Goal: Communication & Community: Share content

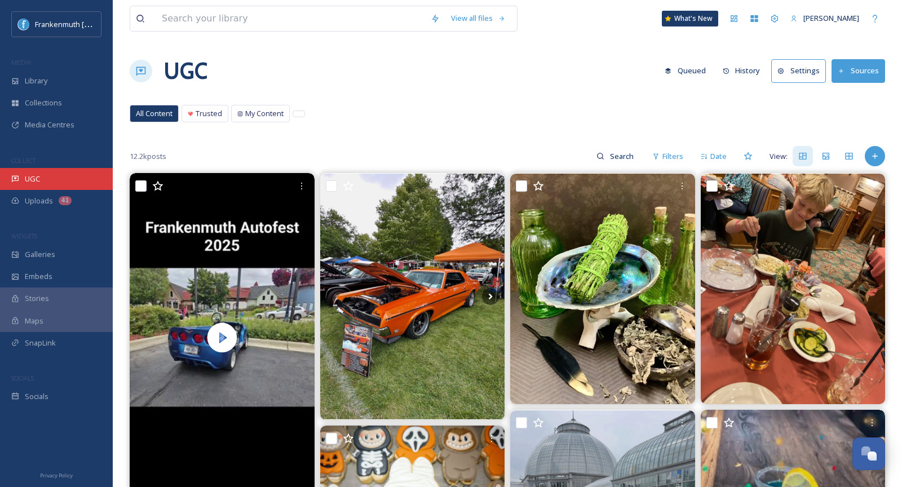
click at [51, 169] on div "UGC" at bounding box center [56, 179] width 113 height 22
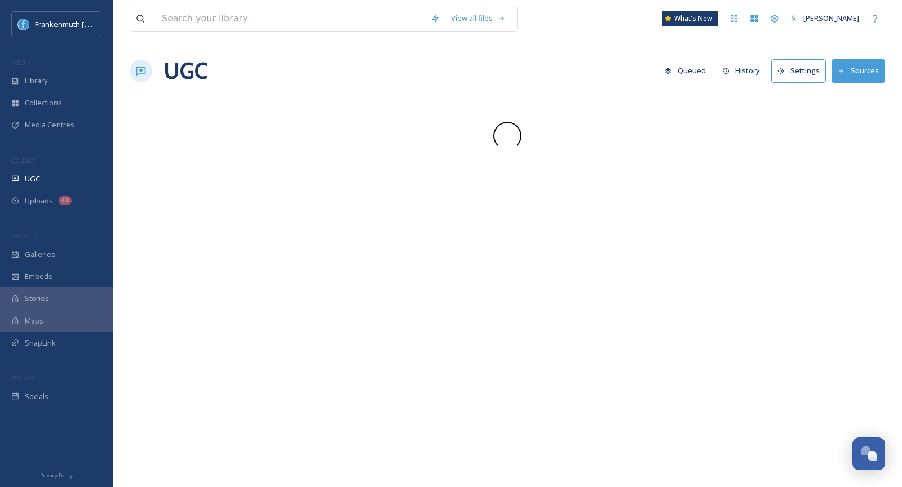
click at [51, 169] on div "UGC" at bounding box center [56, 179] width 113 height 22
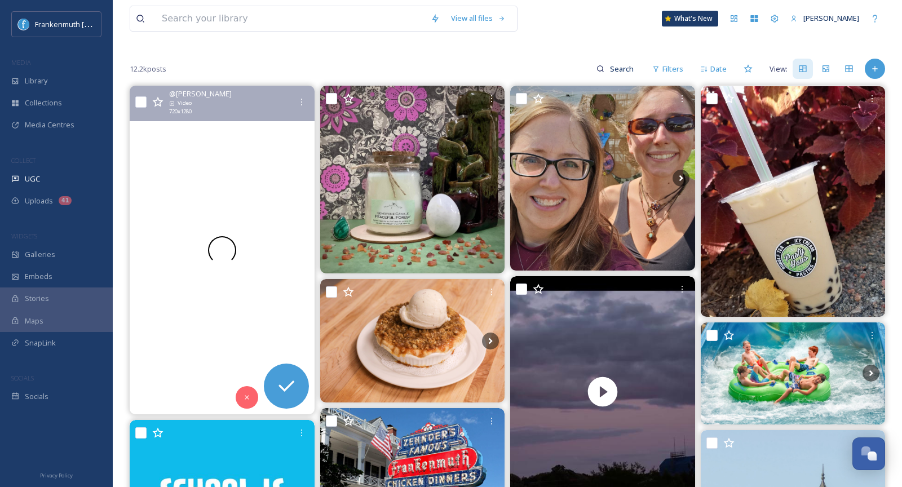
scroll to position [88, 0]
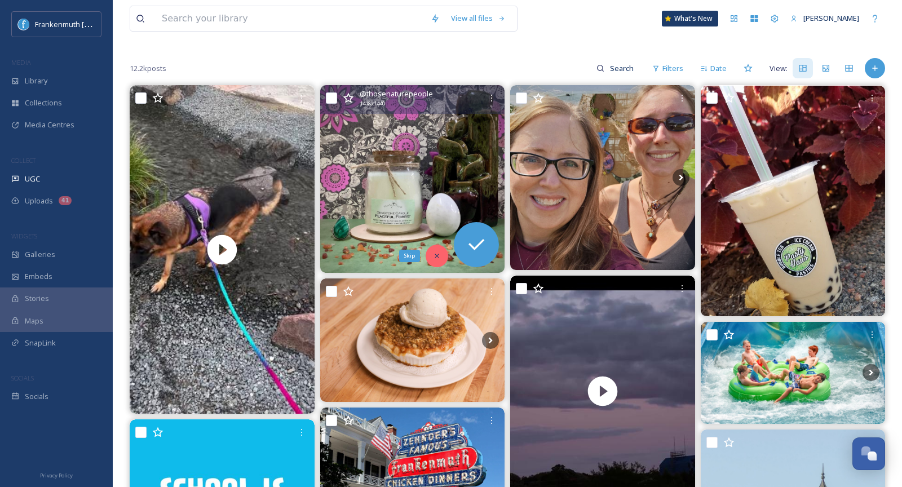
click at [432, 259] on div "Skip" at bounding box center [437, 256] width 23 height 23
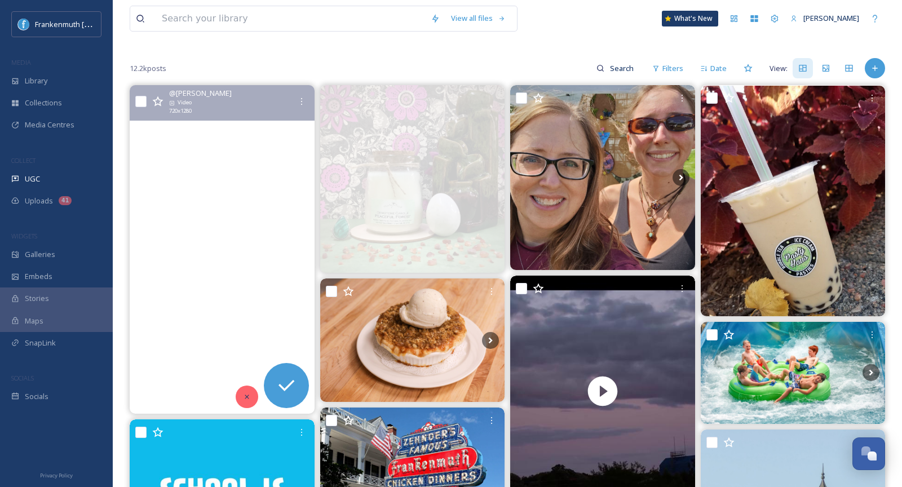
click at [251, 391] on div at bounding box center [247, 397] width 23 height 23
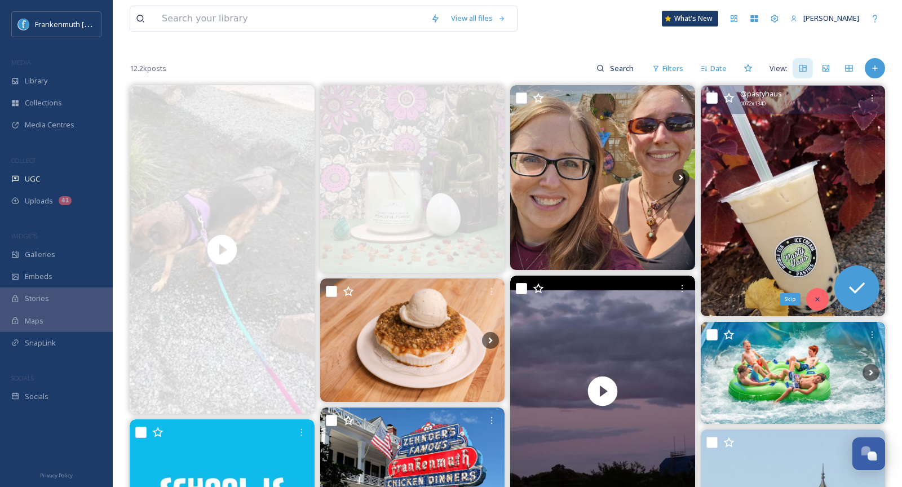
click at [822, 298] on div "Skip" at bounding box center [817, 299] width 23 height 23
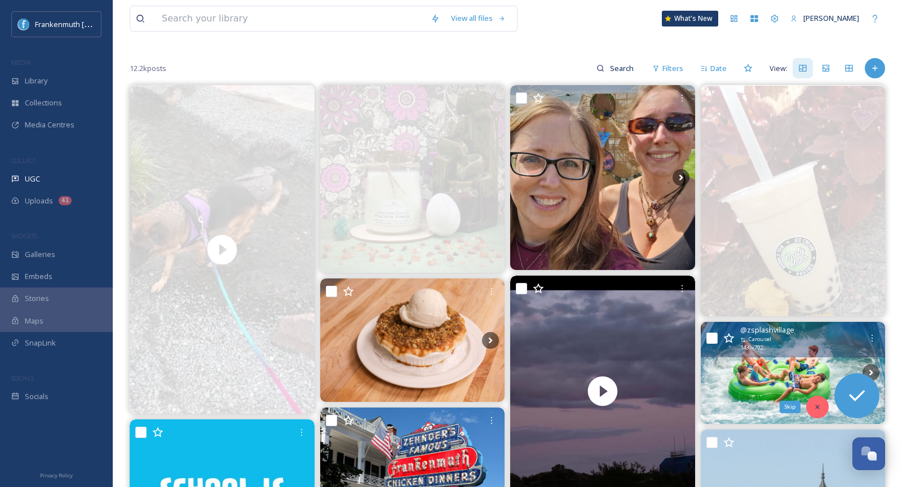
click at [816, 400] on div "Skip" at bounding box center [817, 407] width 23 height 23
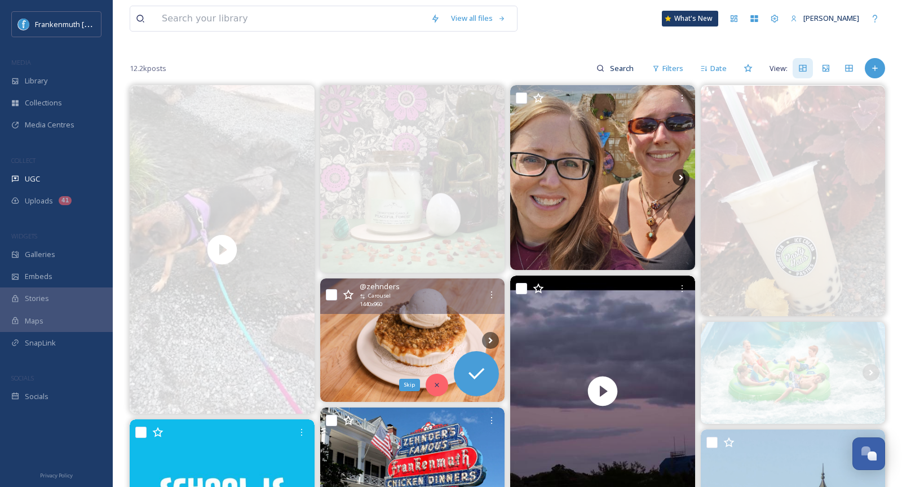
click at [437, 377] on div "Skip" at bounding box center [437, 385] width 23 height 23
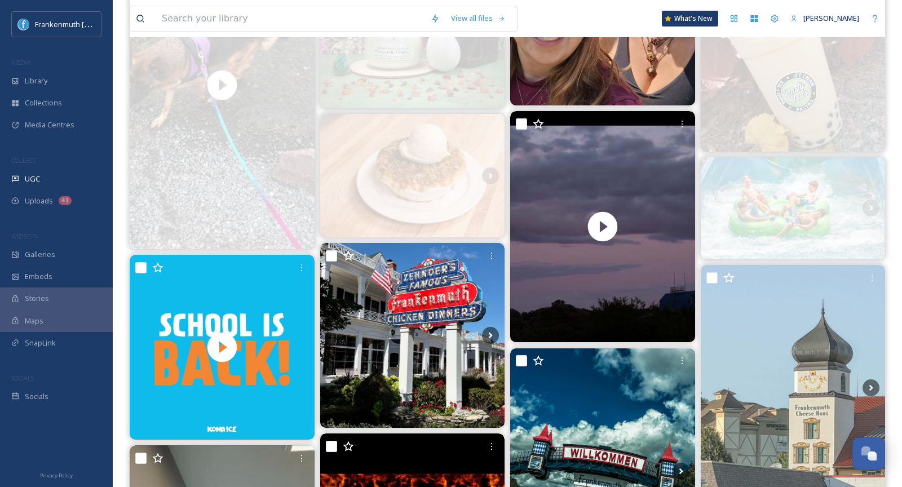
scroll to position [305, 0]
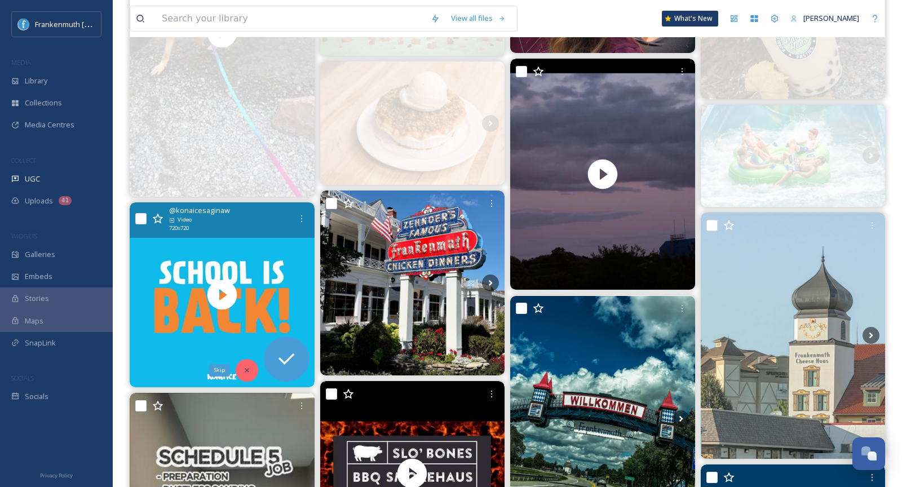
click at [240, 371] on div "Skip" at bounding box center [247, 370] width 23 height 23
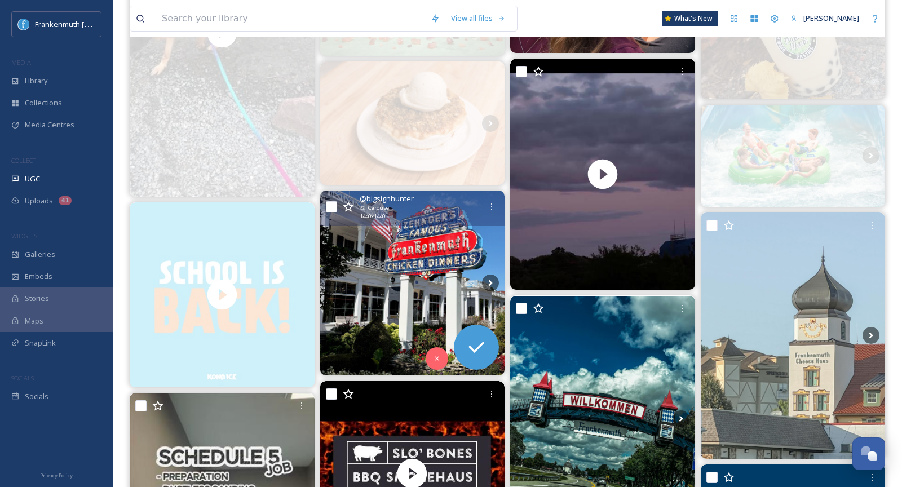
click at [446, 288] on img at bounding box center [412, 283] width 185 height 185
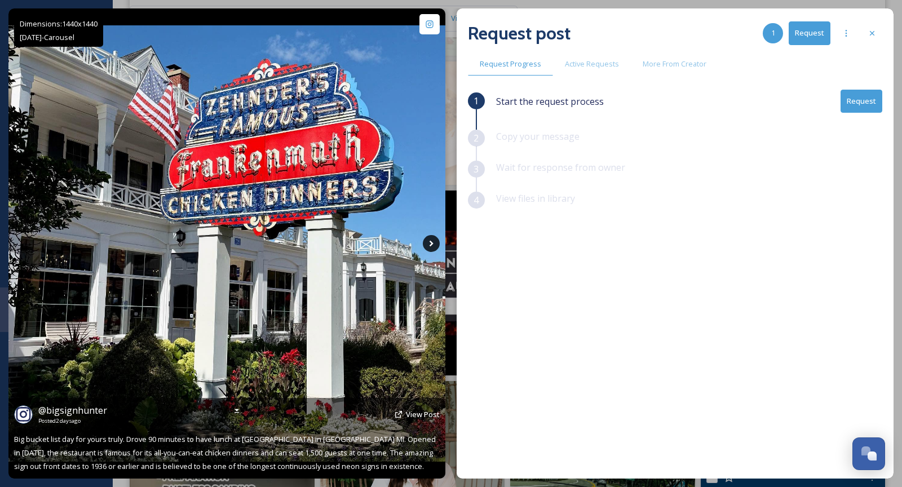
click at [429, 245] on icon at bounding box center [431, 243] width 17 height 17
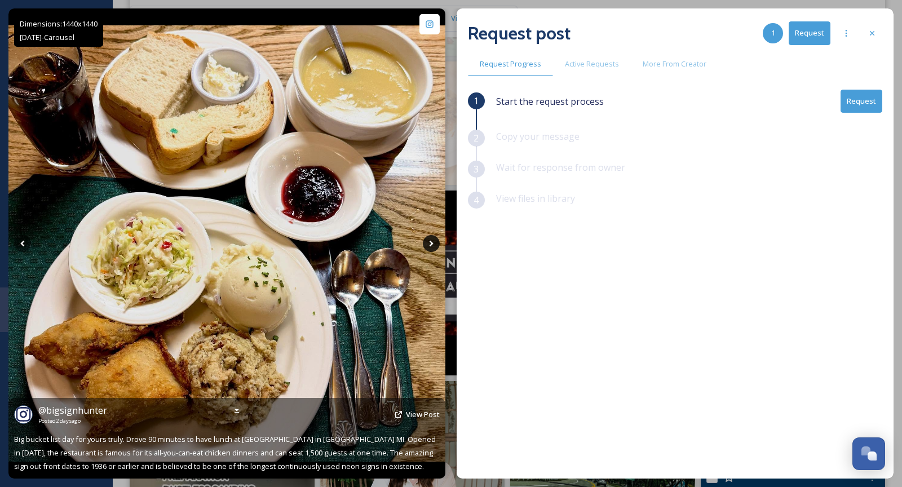
click at [429, 245] on icon at bounding box center [431, 243] width 17 height 17
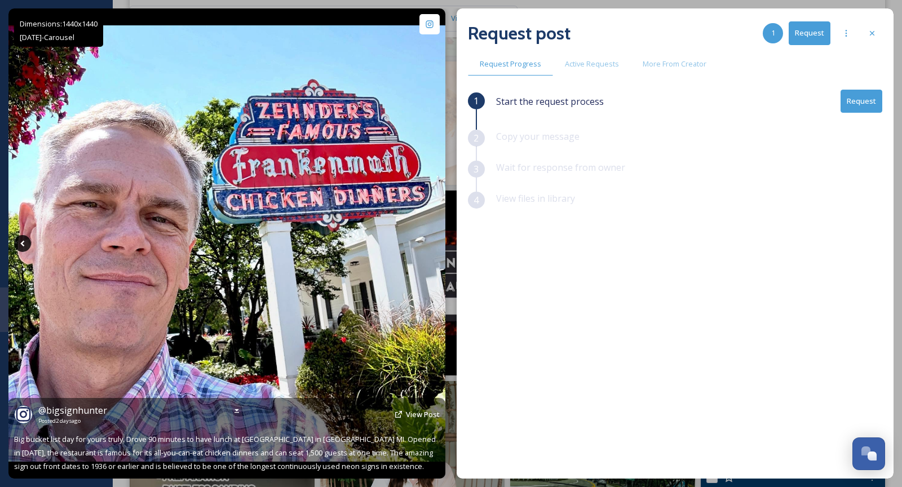
click at [21, 245] on icon at bounding box center [22, 243] width 17 height 17
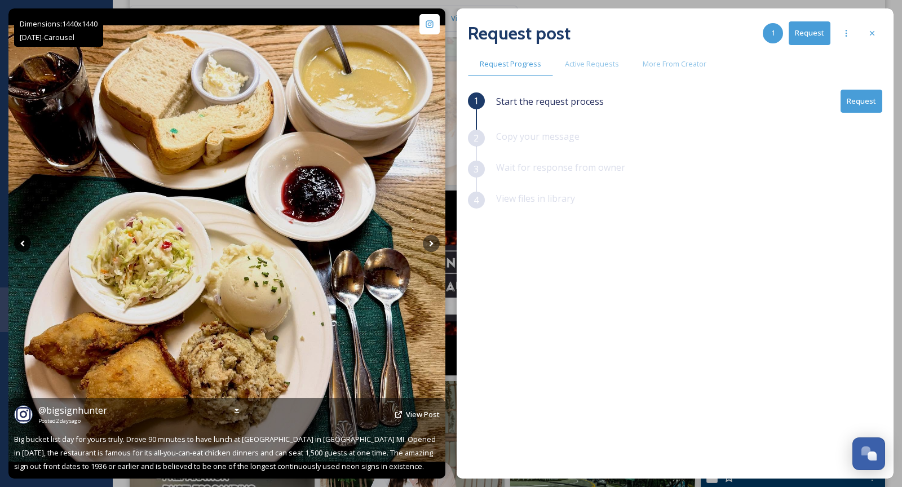
click at [21, 245] on icon at bounding box center [22, 243] width 17 height 17
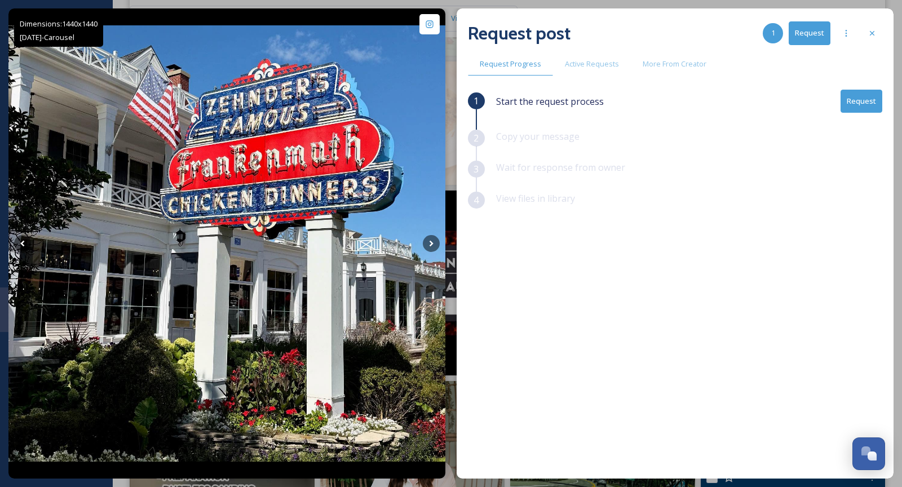
click at [871, 96] on button "Request" at bounding box center [862, 101] width 42 height 23
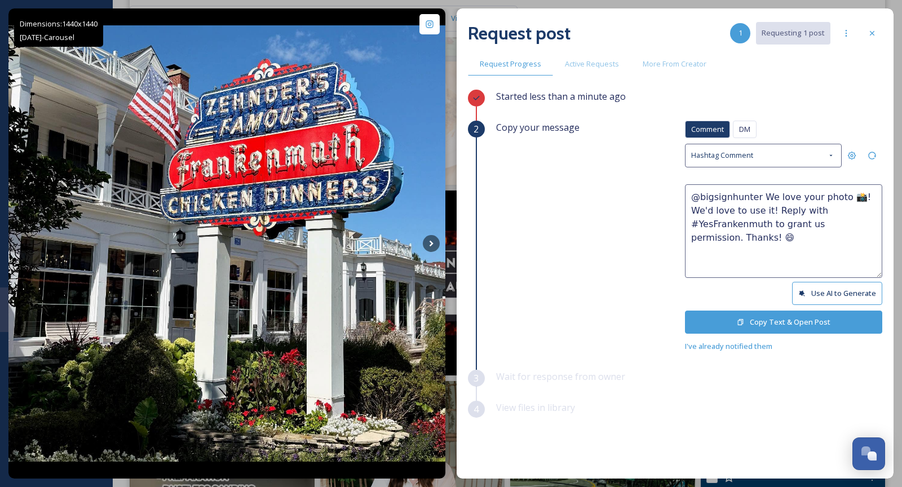
click at [757, 196] on textarea "@bigsignhunter We love your photo 📸! We'd love to use it! Reply with #YesFranke…" at bounding box center [783, 231] width 197 height 94
click at [850, 207] on textarea "@bigsignhunter Thank you for visiting! We love your photos 📸! We'd love to use …" at bounding box center [783, 231] width 197 height 94
type textarea "@bigsignhunter Thank you for visiting! We love your photos 📸! We'd love to use …"
click at [832, 325] on button "Copy Text & Open Post" at bounding box center [783, 322] width 197 height 23
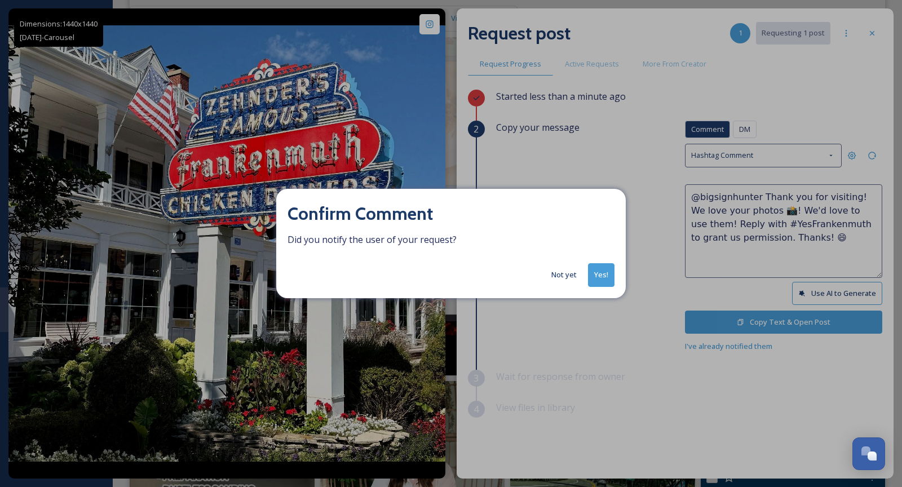
click at [607, 281] on button "Yes!" at bounding box center [601, 274] width 26 height 23
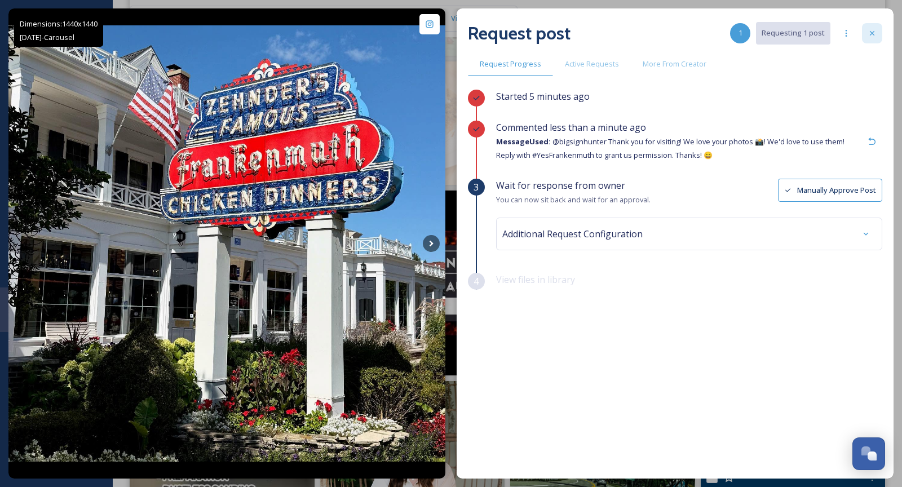
click at [866, 42] on div at bounding box center [872, 33] width 20 height 20
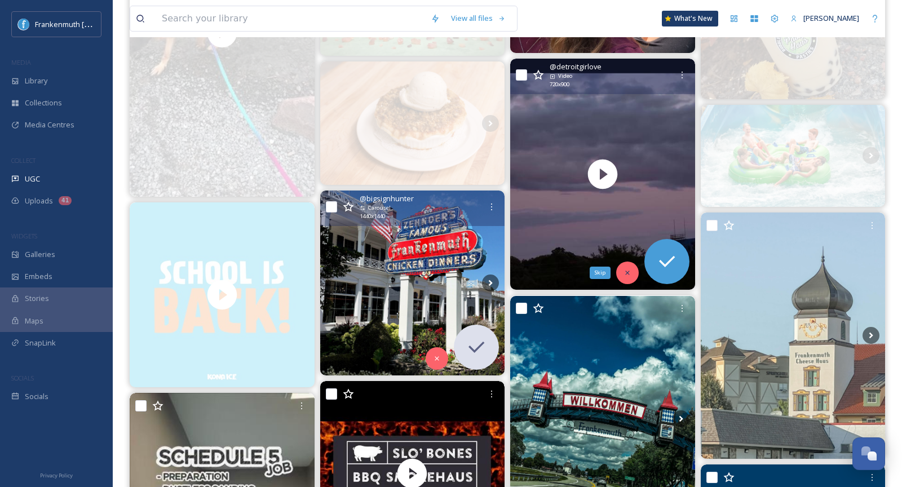
click at [625, 275] on icon at bounding box center [628, 273] width 8 height 8
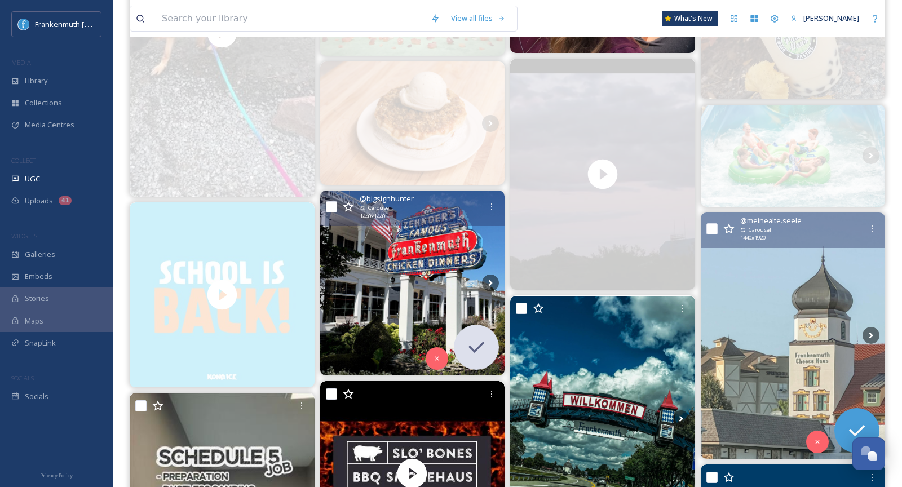
scroll to position [444, 0]
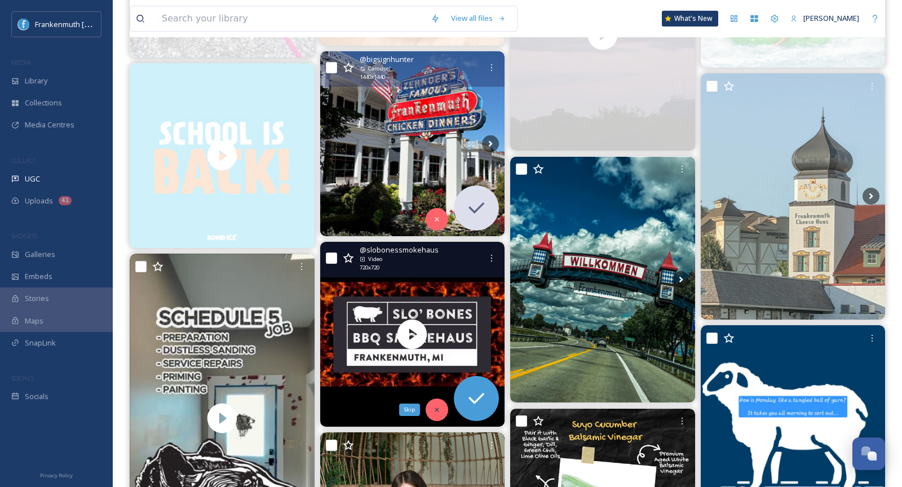
click at [432, 402] on div "Skip" at bounding box center [437, 410] width 23 height 23
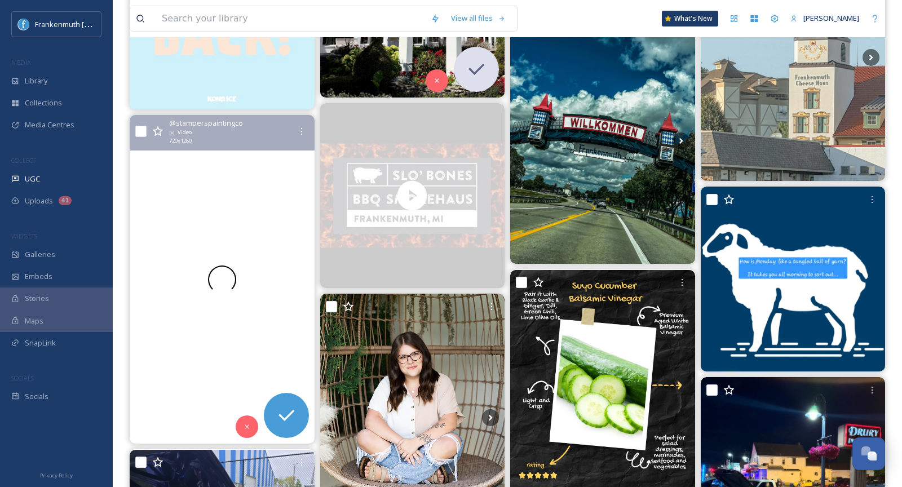
scroll to position [609, 0]
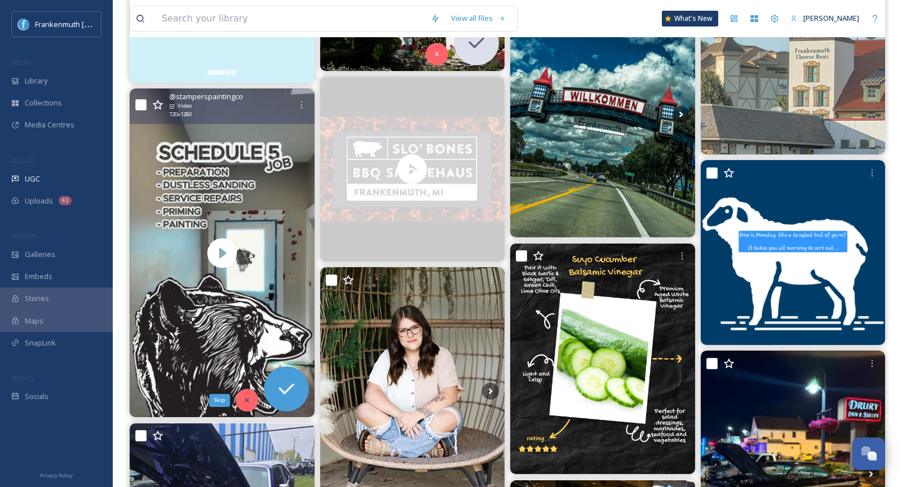
click at [244, 394] on div "Skip" at bounding box center [247, 400] width 23 height 23
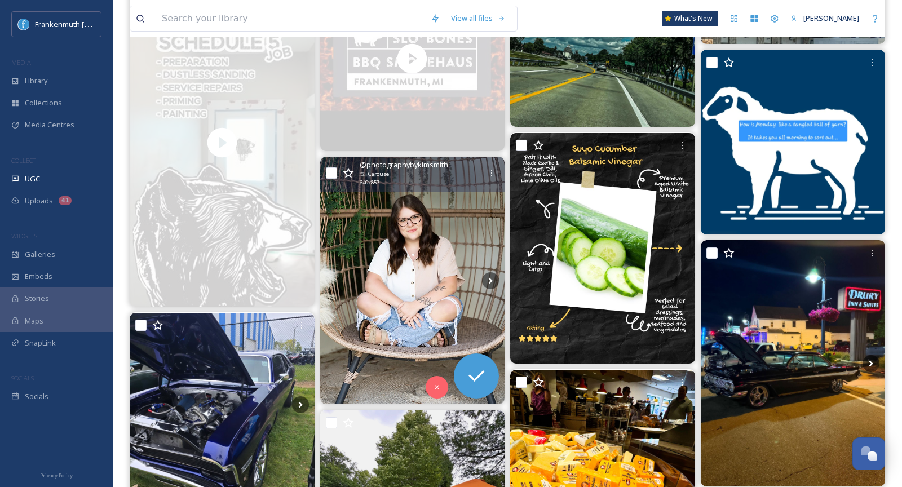
scroll to position [719, 0]
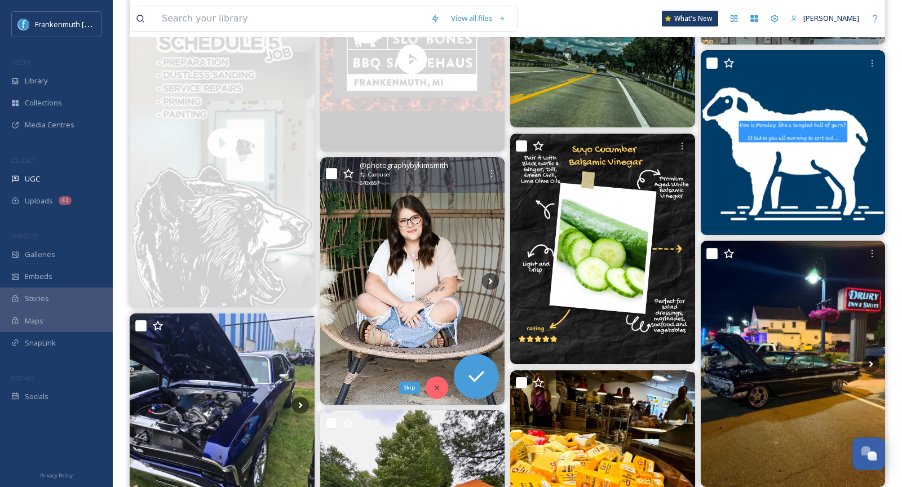
click at [436, 384] on icon at bounding box center [437, 388] width 8 height 8
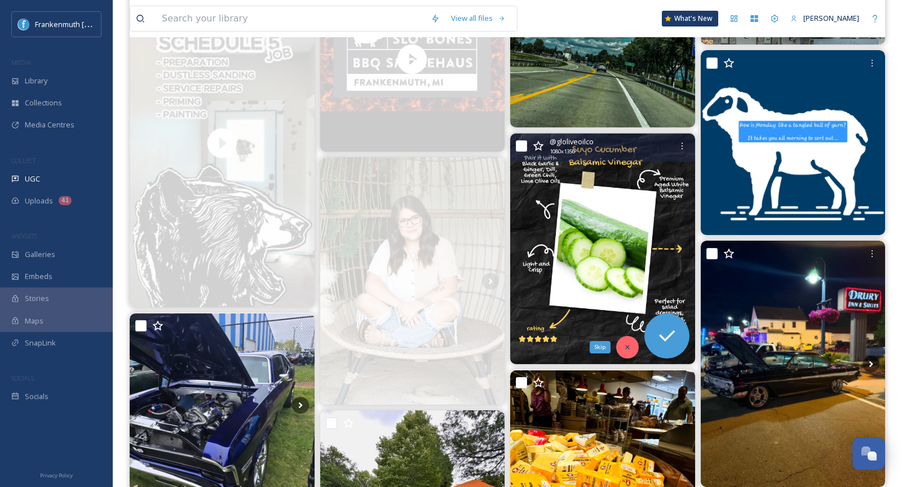
click at [626, 346] on icon at bounding box center [627, 348] width 4 height 4
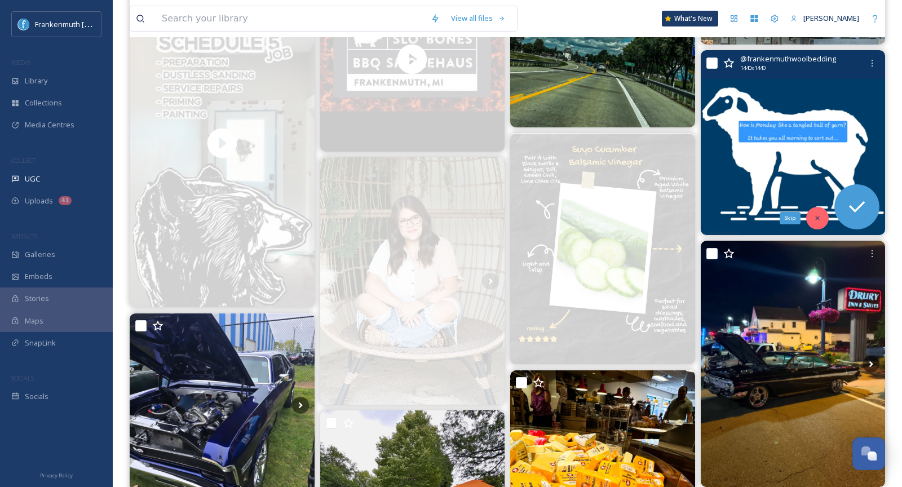
click at [821, 213] on div "Skip" at bounding box center [817, 218] width 23 height 23
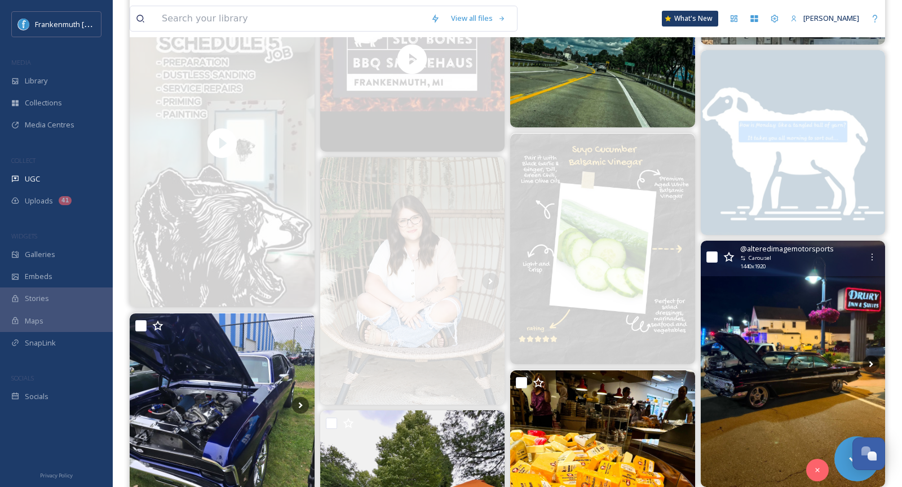
click at [792, 335] on img at bounding box center [793, 364] width 185 height 246
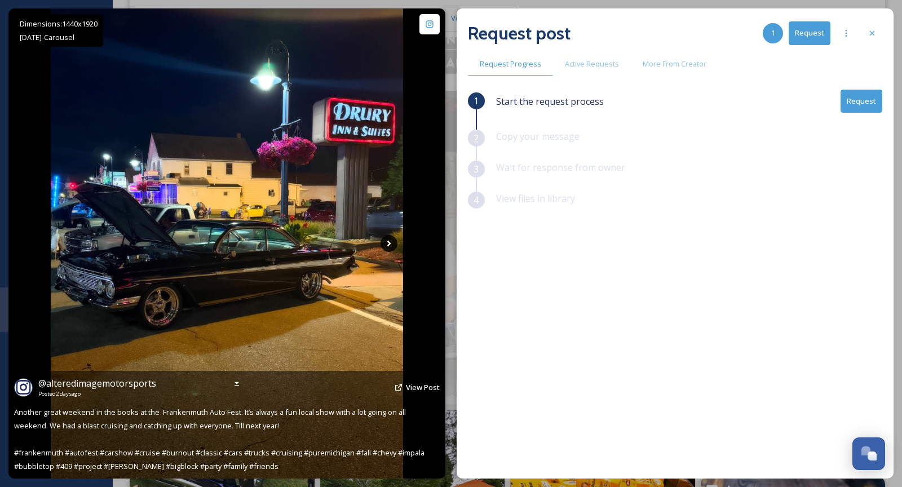
click at [387, 242] on icon at bounding box center [389, 243] width 17 height 17
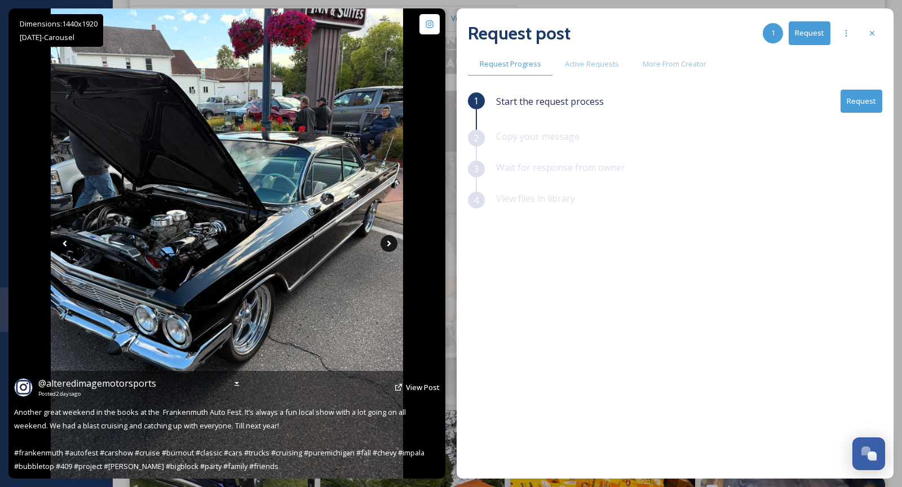
click at [387, 242] on icon at bounding box center [389, 243] width 17 height 17
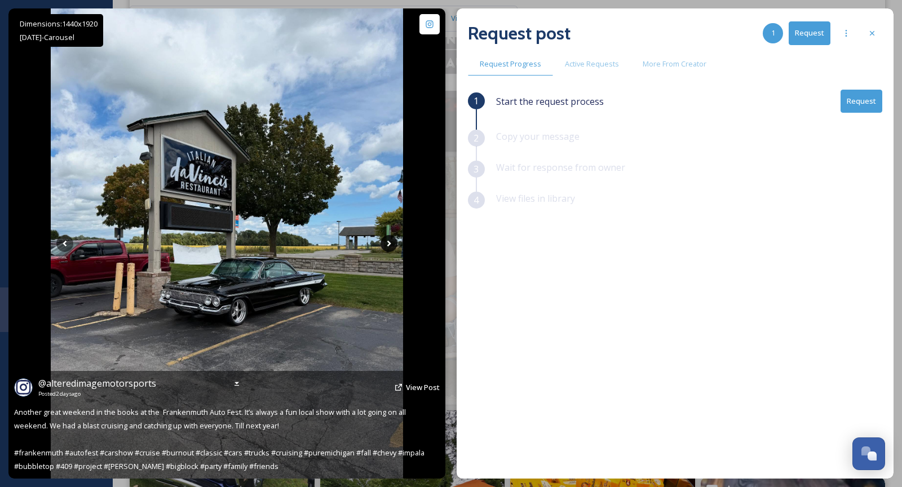
click at [387, 242] on icon at bounding box center [389, 243] width 17 height 17
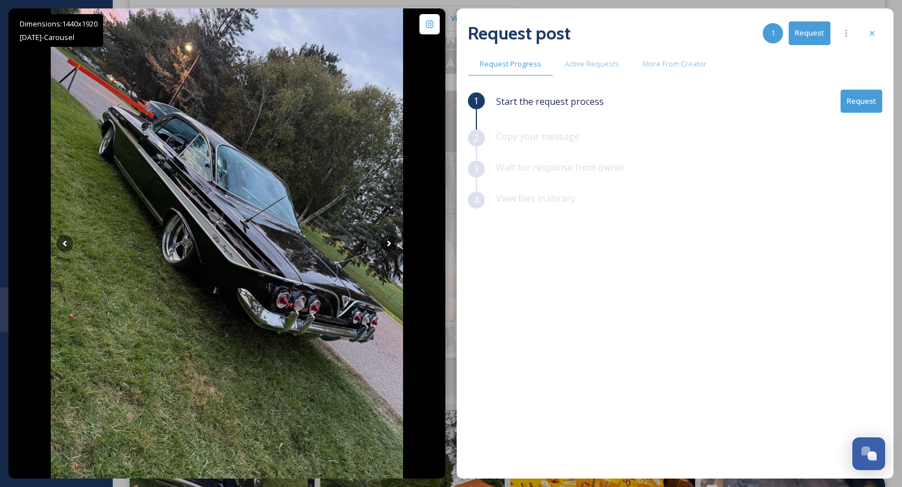
click at [863, 100] on button "Request" at bounding box center [862, 101] width 42 height 23
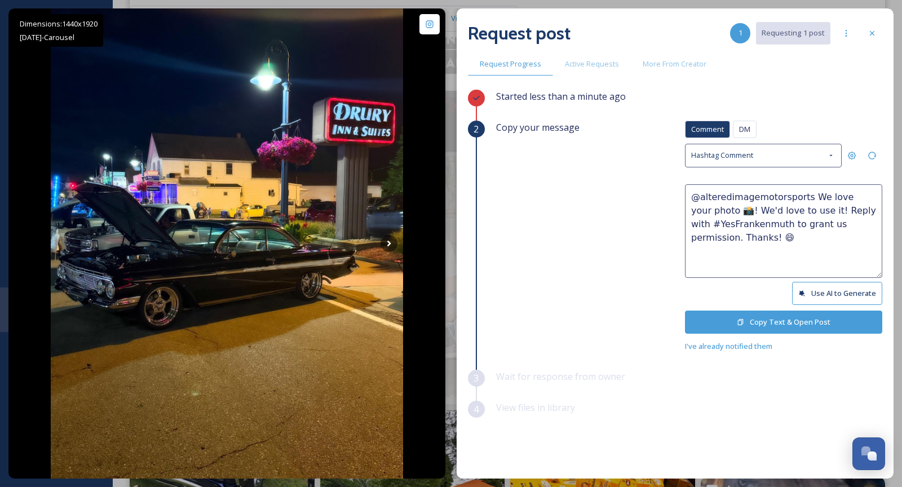
click at [798, 318] on button "Copy Text & Open Post" at bounding box center [783, 322] width 197 height 23
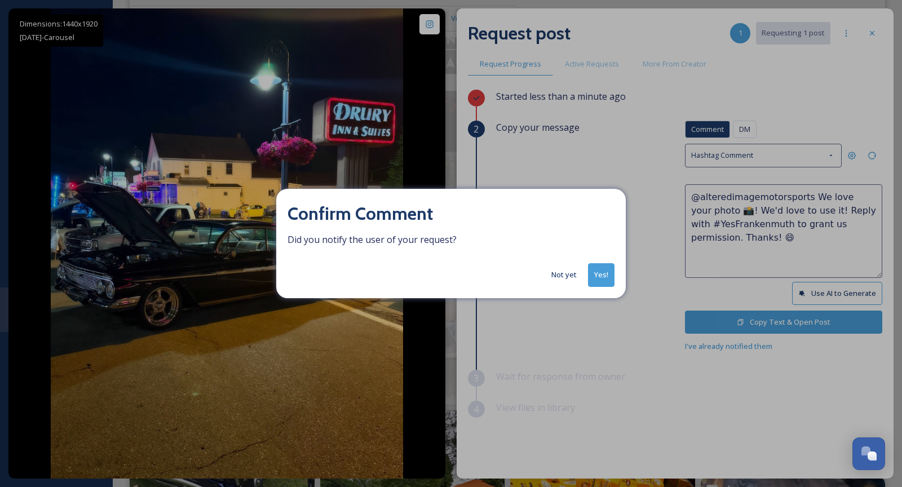
click at [571, 273] on button "Not yet" at bounding box center [564, 275] width 37 height 22
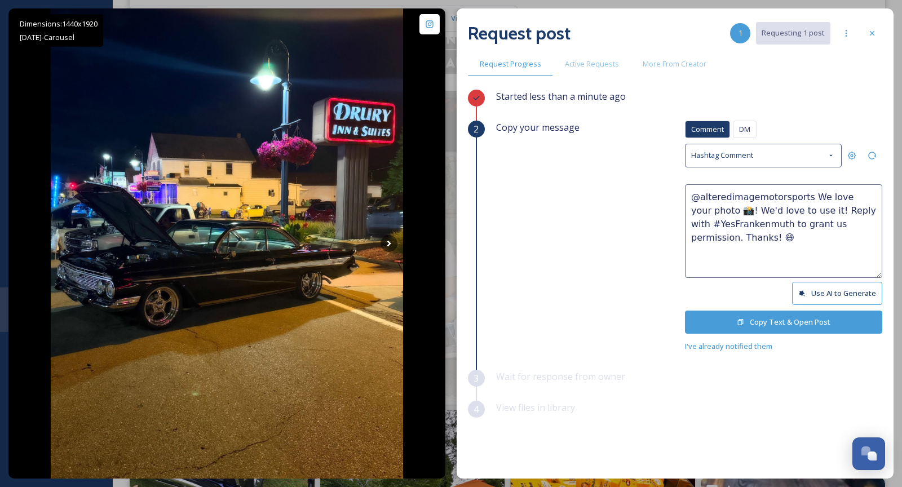
click at [789, 312] on button "Copy Text & Open Post" at bounding box center [783, 322] width 197 height 23
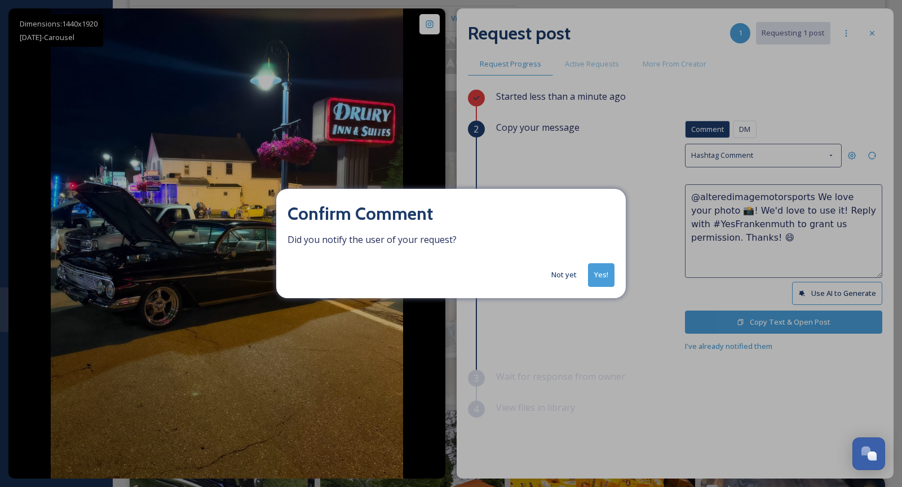
click at [601, 276] on button "Yes!" at bounding box center [601, 274] width 26 height 23
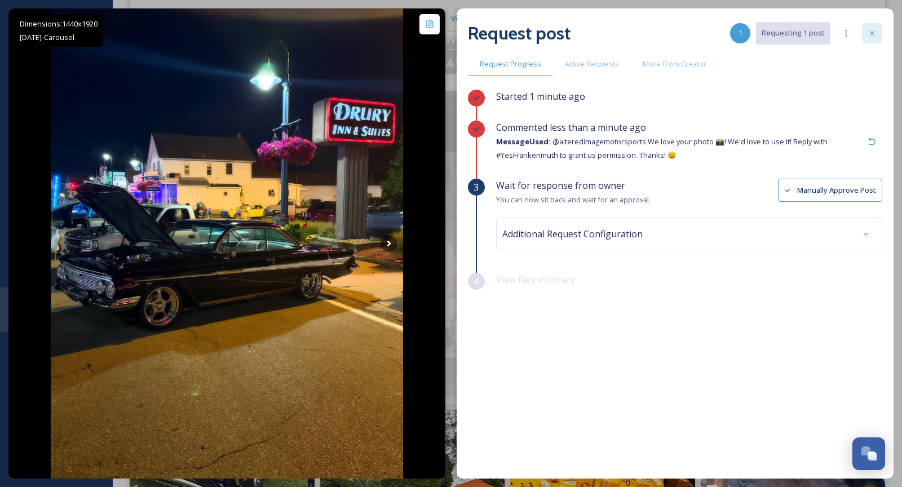
click at [869, 28] on div at bounding box center [872, 33] width 20 height 20
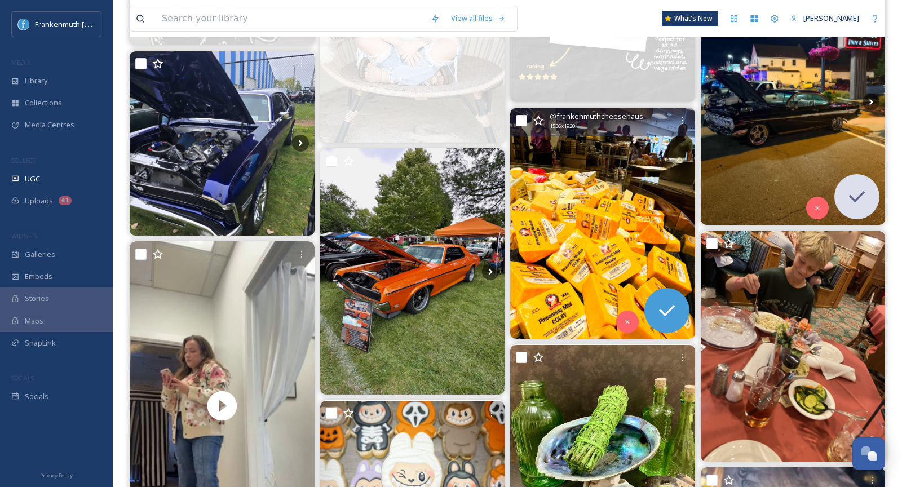
scroll to position [981, 0]
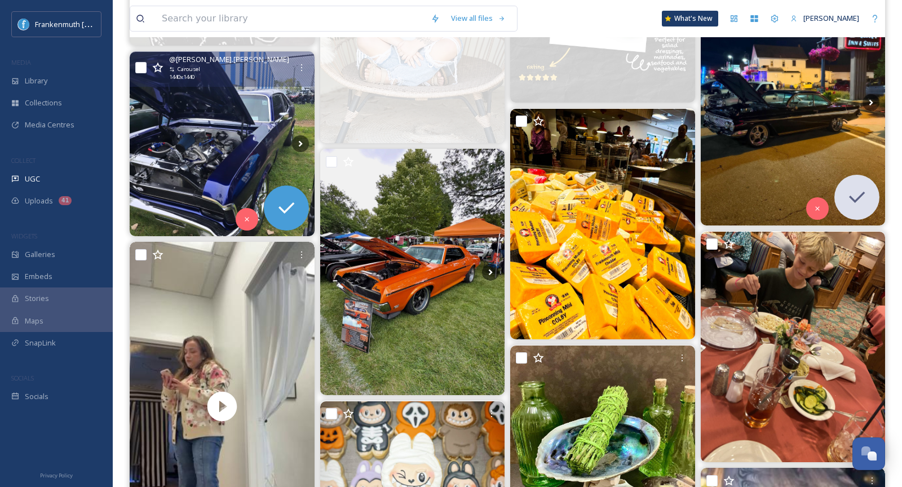
click at [226, 123] on img at bounding box center [222, 144] width 185 height 185
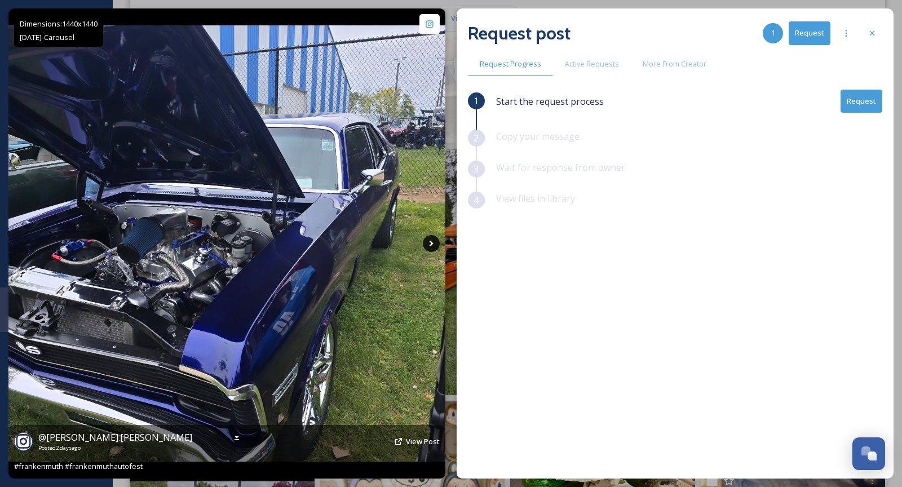
click at [428, 249] on icon at bounding box center [431, 243] width 17 height 17
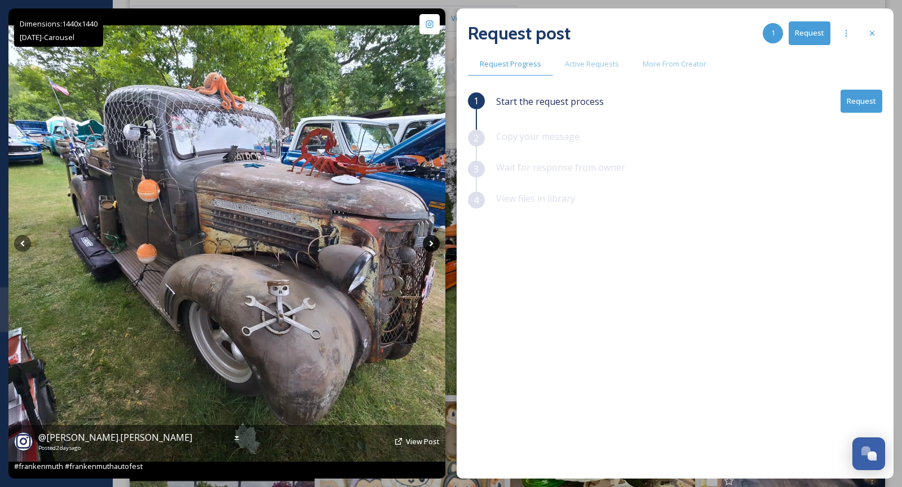
click at [428, 249] on icon at bounding box center [431, 243] width 17 height 17
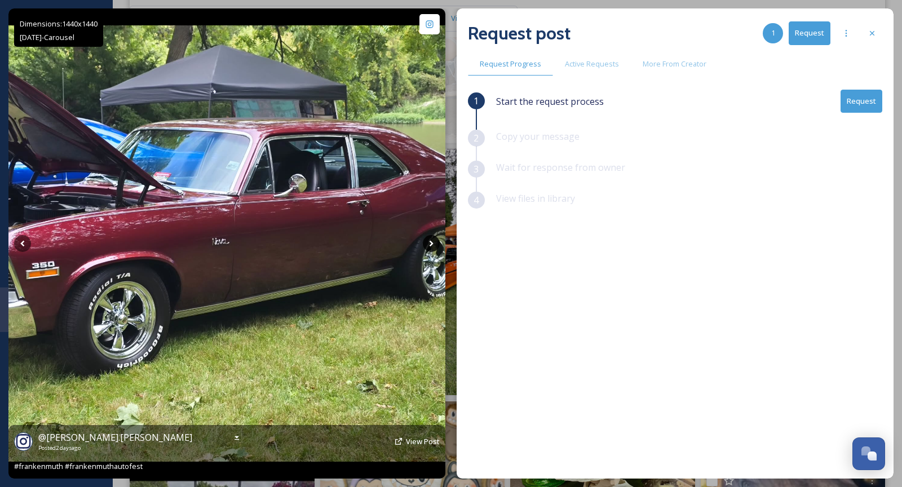
click at [428, 249] on icon at bounding box center [431, 243] width 17 height 17
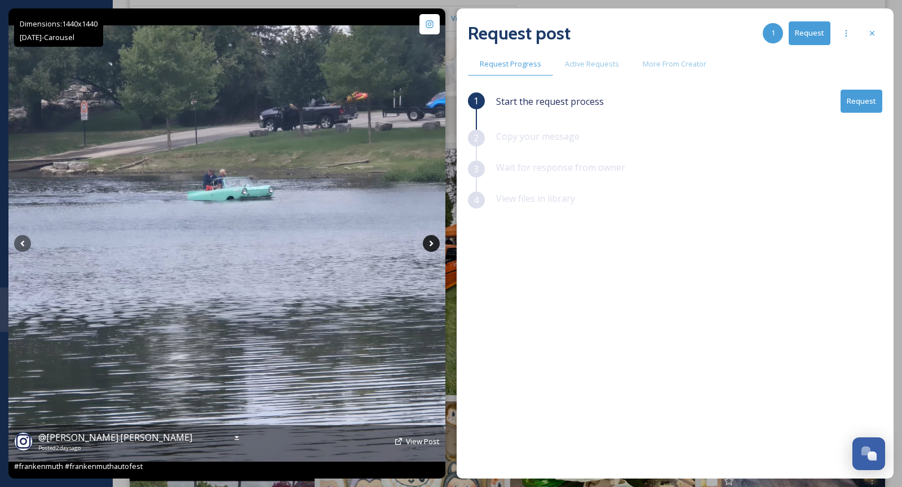
click at [428, 249] on icon at bounding box center [431, 243] width 17 height 17
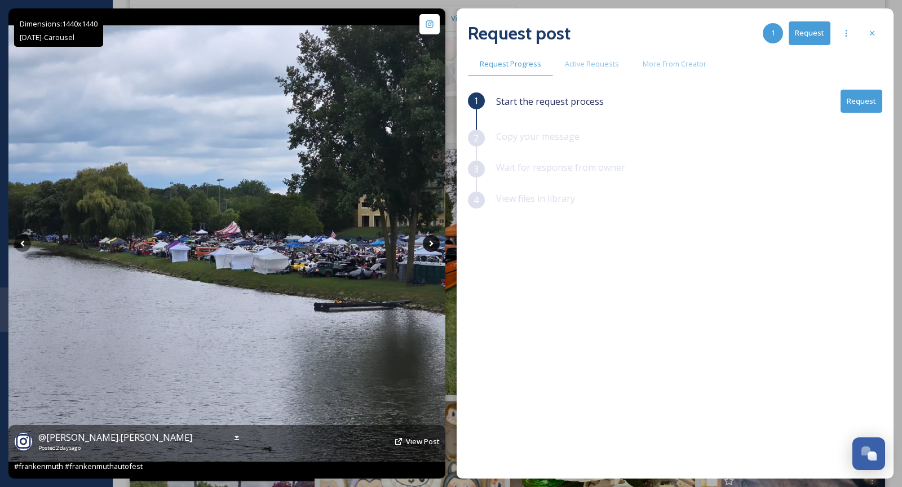
click at [428, 249] on icon at bounding box center [431, 243] width 17 height 17
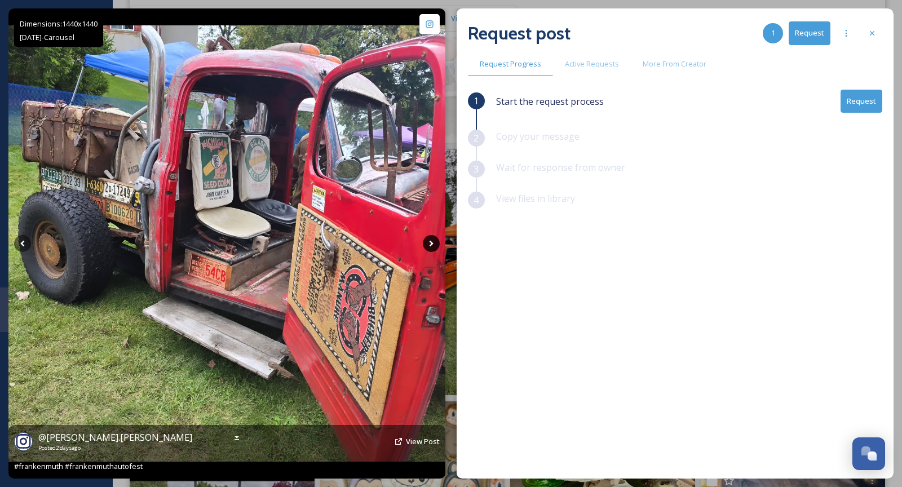
click at [428, 249] on icon at bounding box center [431, 243] width 17 height 17
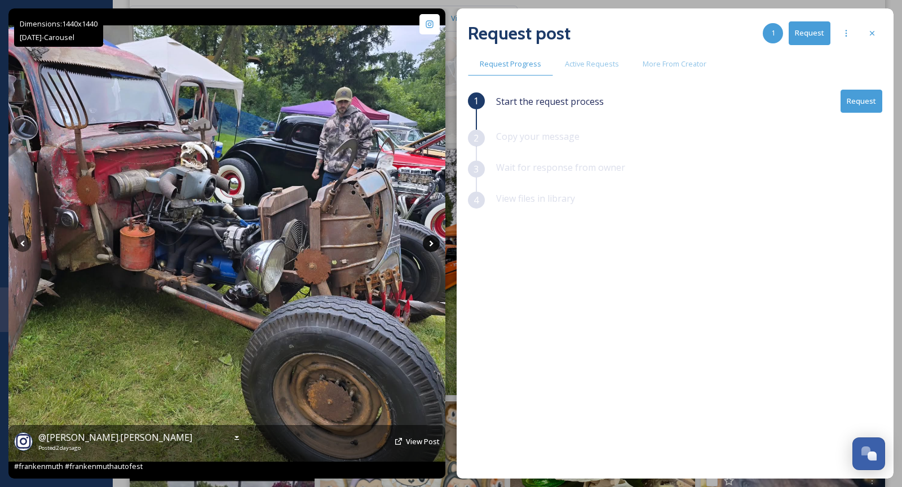
click at [428, 249] on icon at bounding box center [431, 243] width 17 height 17
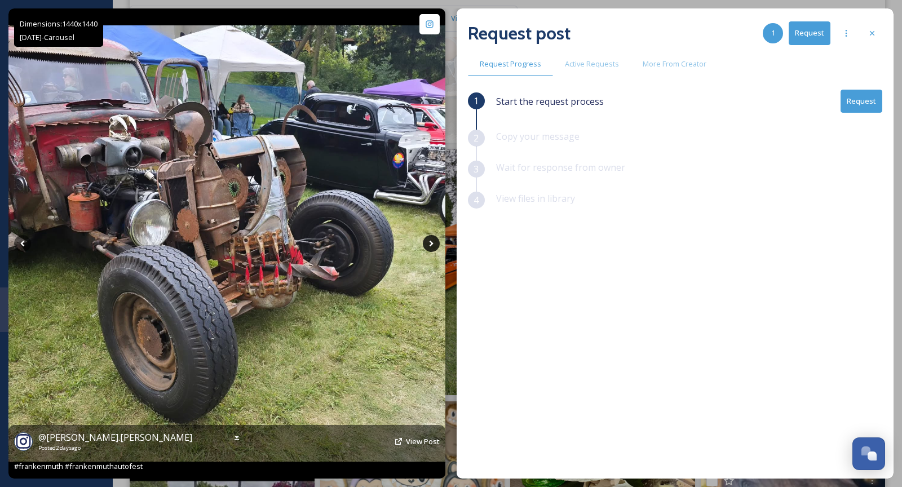
click at [428, 249] on icon at bounding box center [431, 243] width 17 height 17
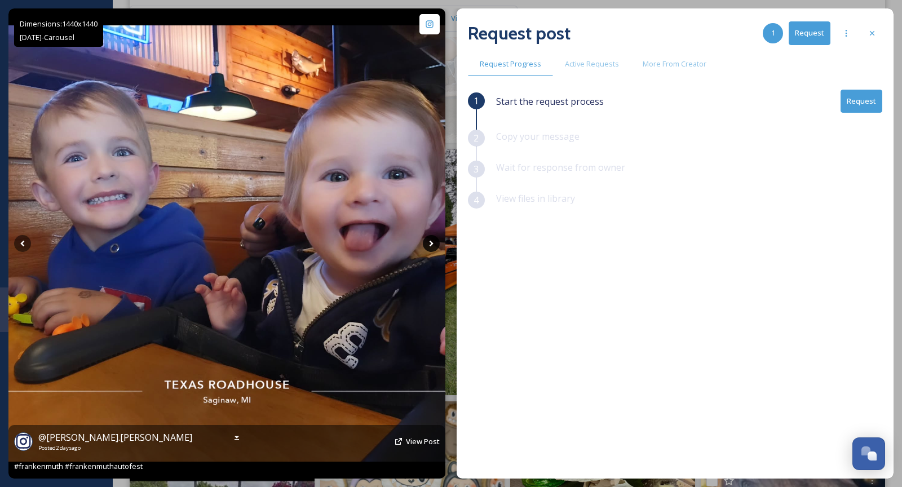
click at [428, 249] on icon at bounding box center [431, 243] width 17 height 17
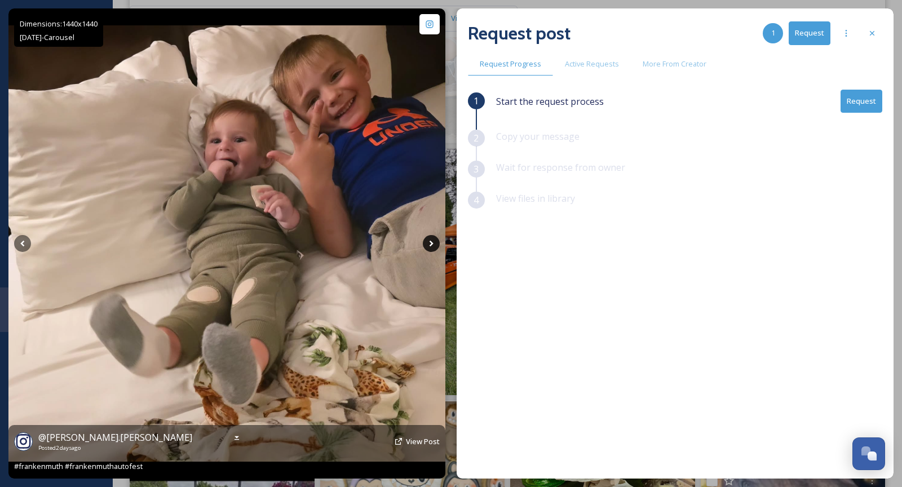
click at [428, 249] on icon at bounding box center [431, 243] width 17 height 17
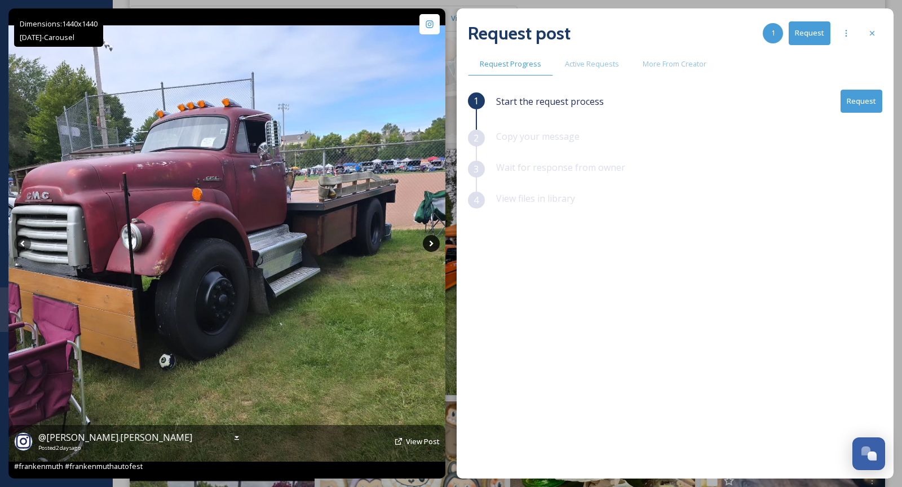
click at [428, 249] on icon at bounding box center [431, 243] width 17 height 17
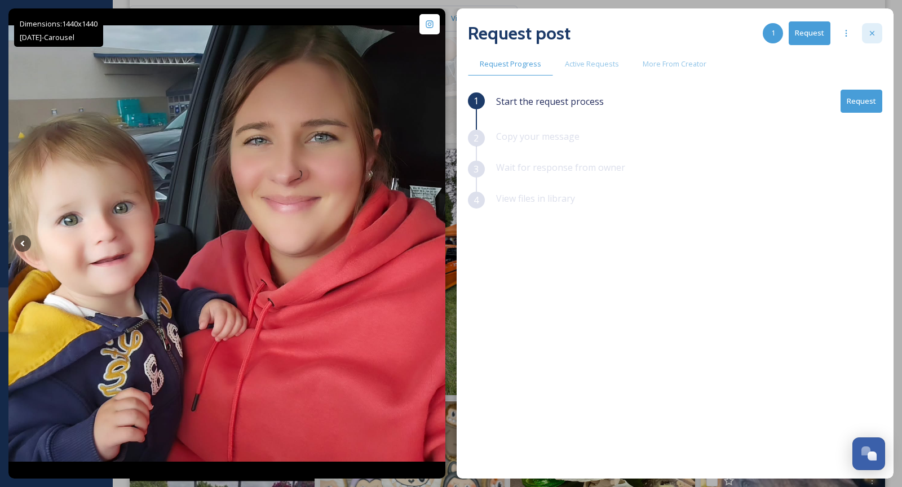
click at [872, 36] on icon at bounding box center [872, 33] width 9 height 9
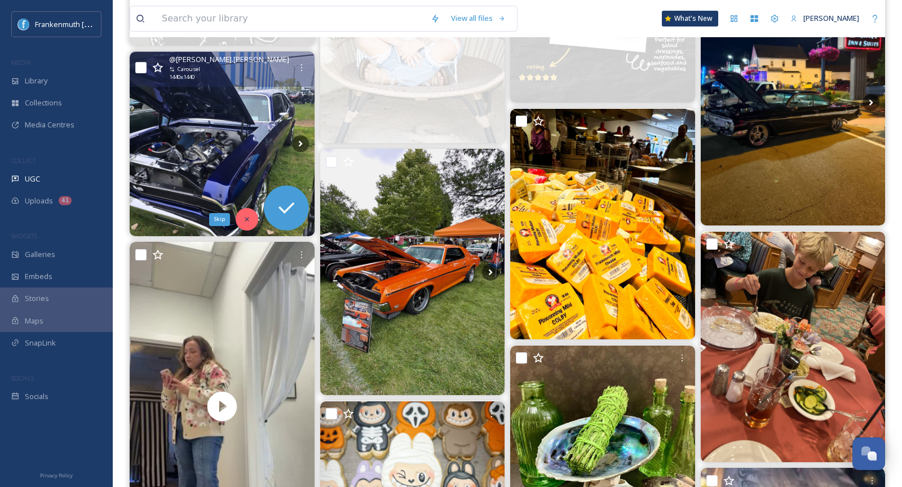
click at [246, 217] on icon at bounding box center [247, 219] width 8 height 8
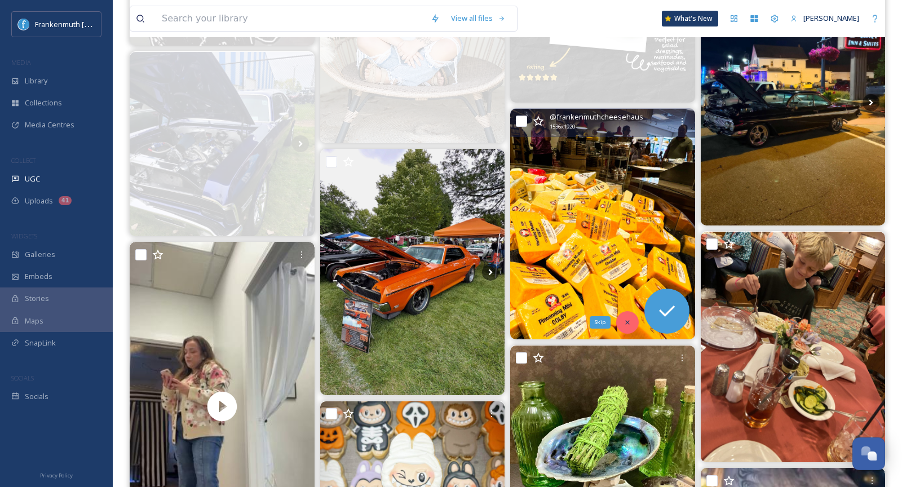
click at [622, 319] on div "Skip" at bounding box center [627, 322] width 23 height 23
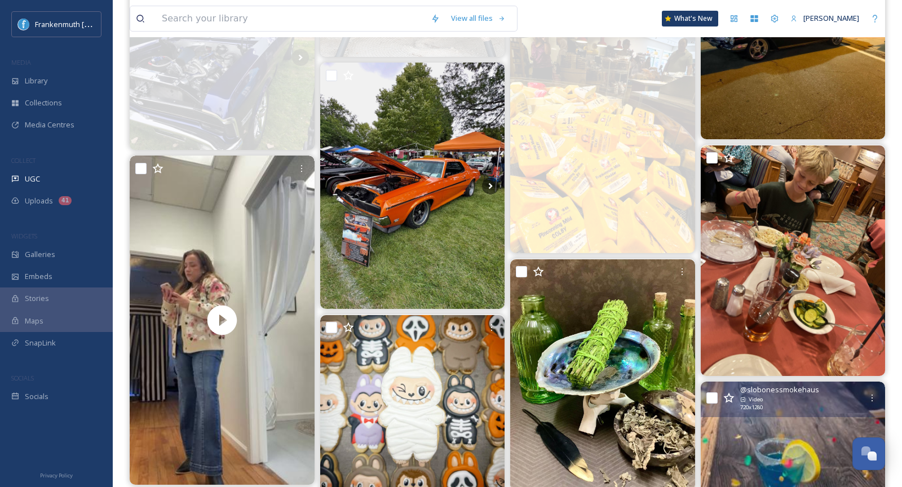
scroll to position [1067, 0]
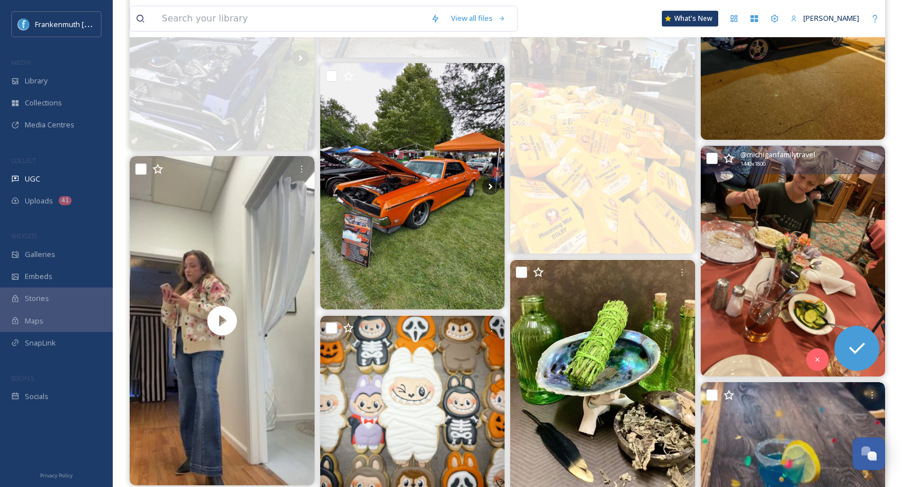
click at [767, 267] on img at bounding box center [793, 261] width 185 height 231
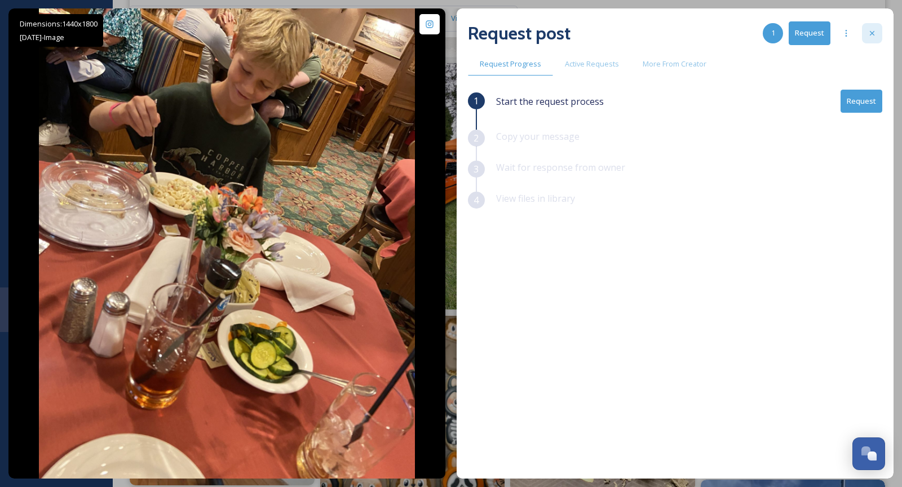
click at [873, 30] on icon at bounding box center [872, 33] width 9 height 9
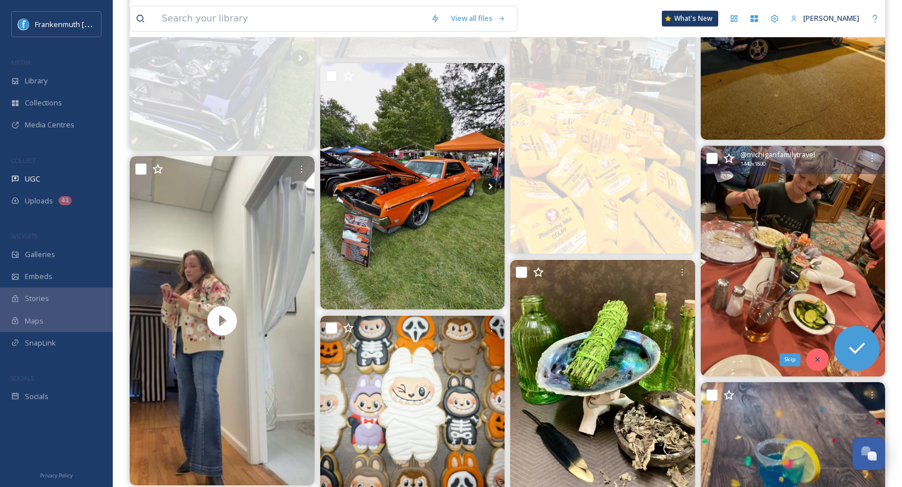
click at [814, 354] on div "Skip" at bounding box center [817, 359] width 23 height 23
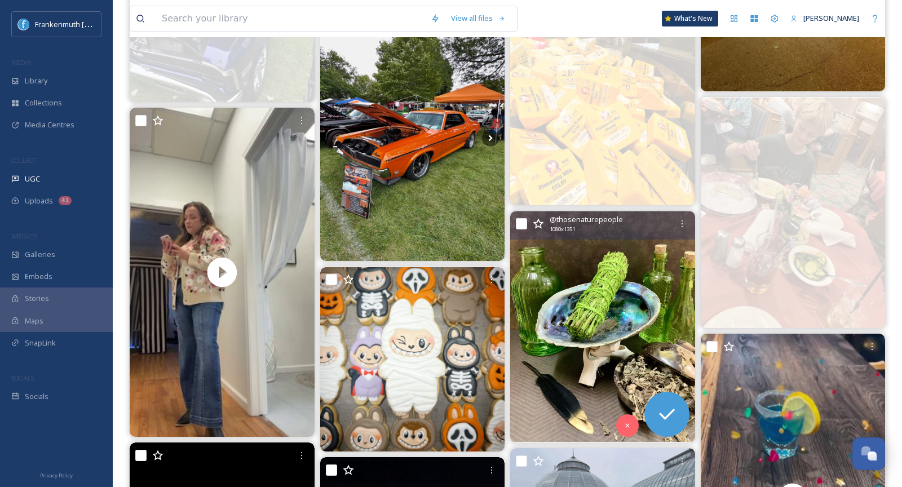
scroll to position [1120, 0]
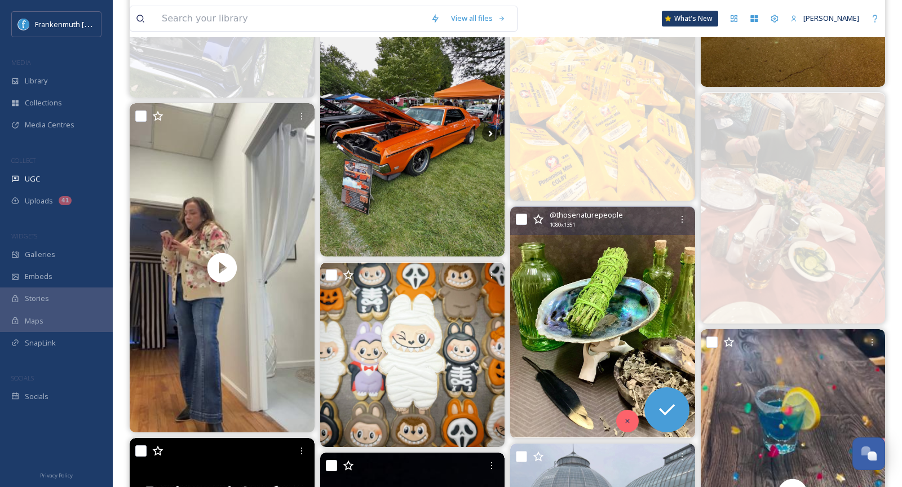
click at [631, 423] on div at bounding box center [627, 421] width 23 height 23
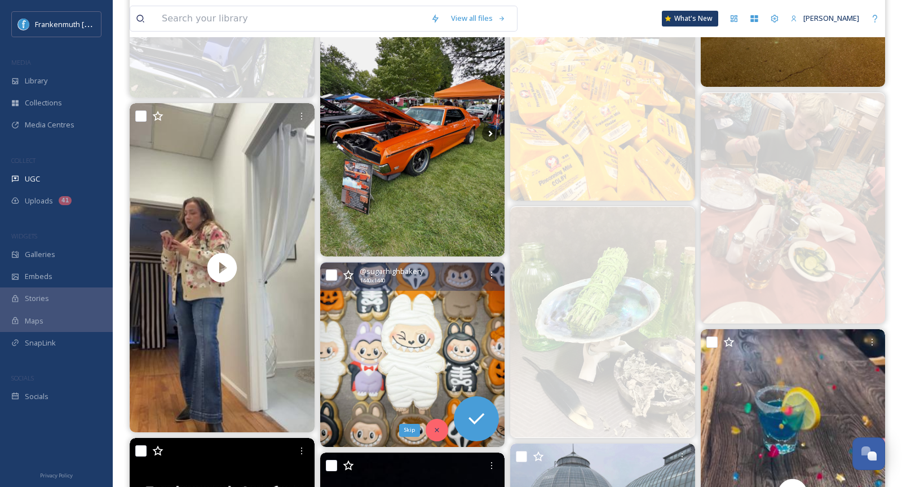
click at [434, 432] on icon at bounding box center [437, 430] width 8 height 8
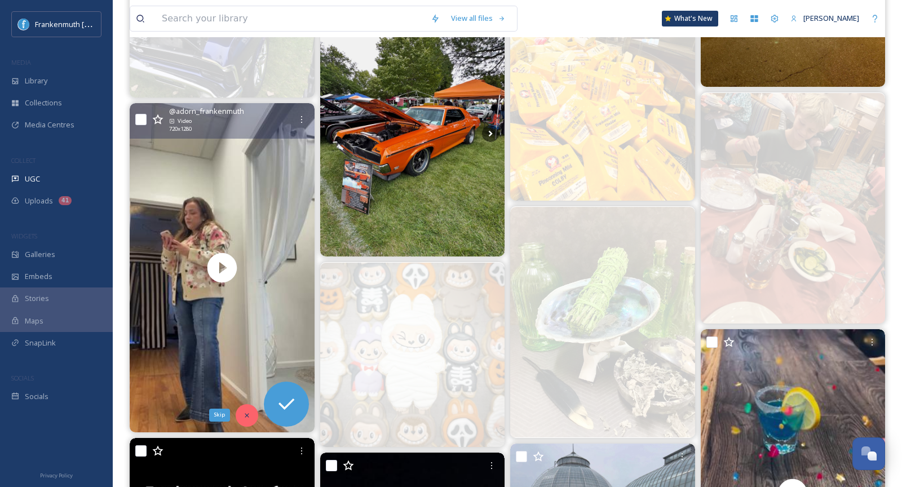
click at [248, 418] on div "Skip" at bounding box center [247, 415] width 23 height 23
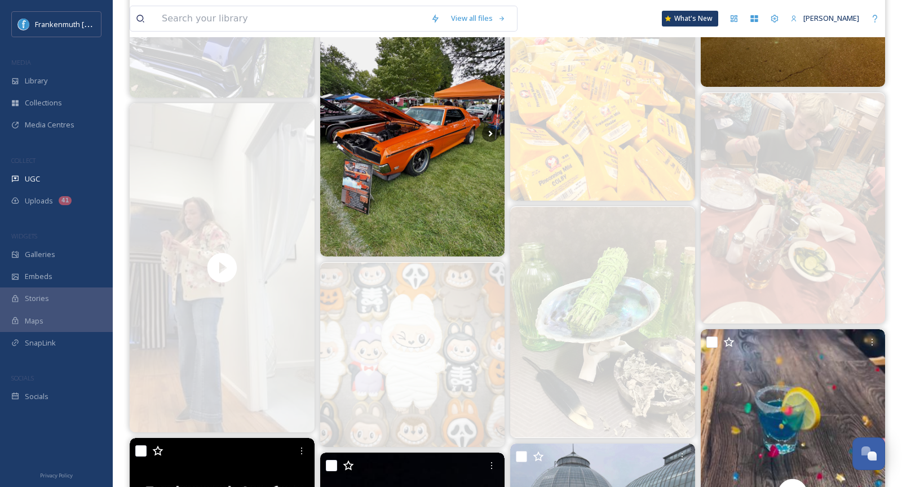
scroll to position [1049, 0]
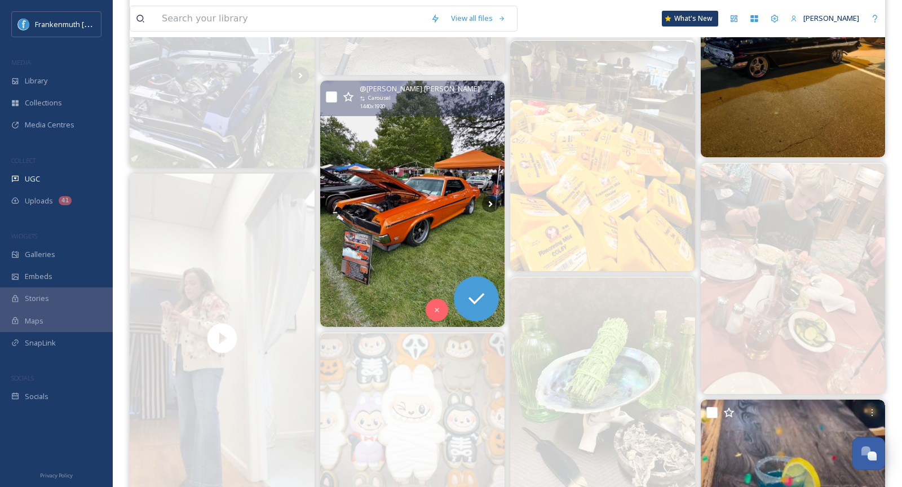
click at [401, 201] on img at bounding box center [412, 204] width 185 height 246
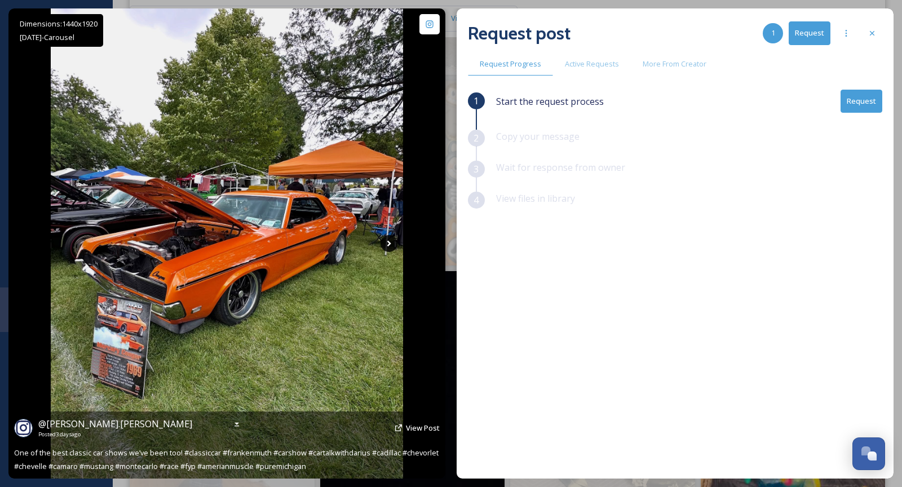
click at [388, 248] on icon at bounding box center [389, 243] width 17 height 17
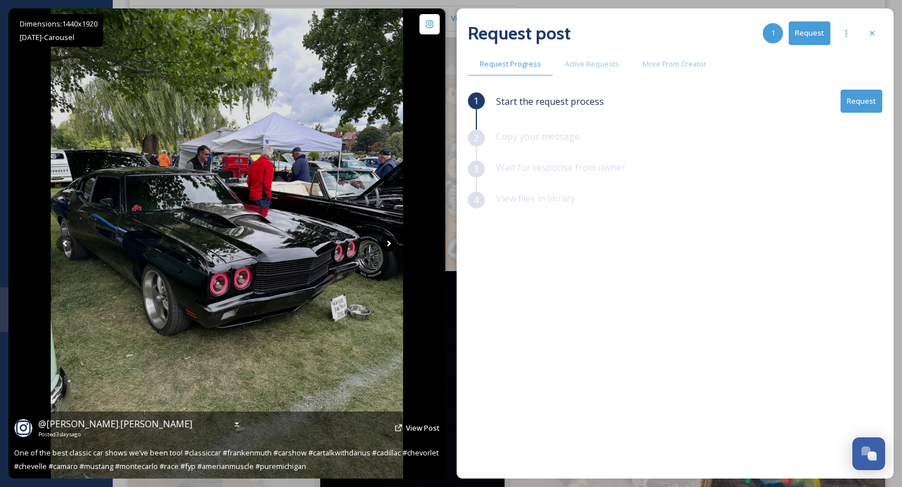
click at [388, 248] on icon at bounding box center [389, 243] width 17 height 17
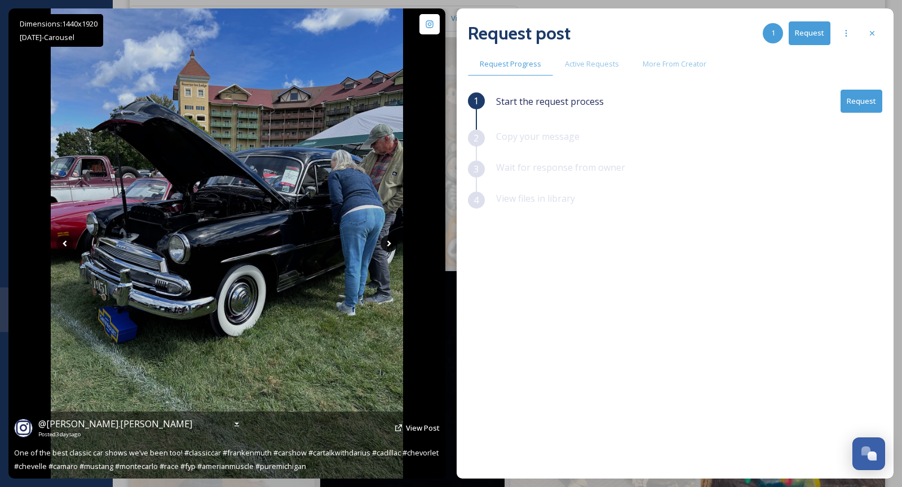
click at [388, 248] on icon at bounding box center [389, 243] width 17 height 17
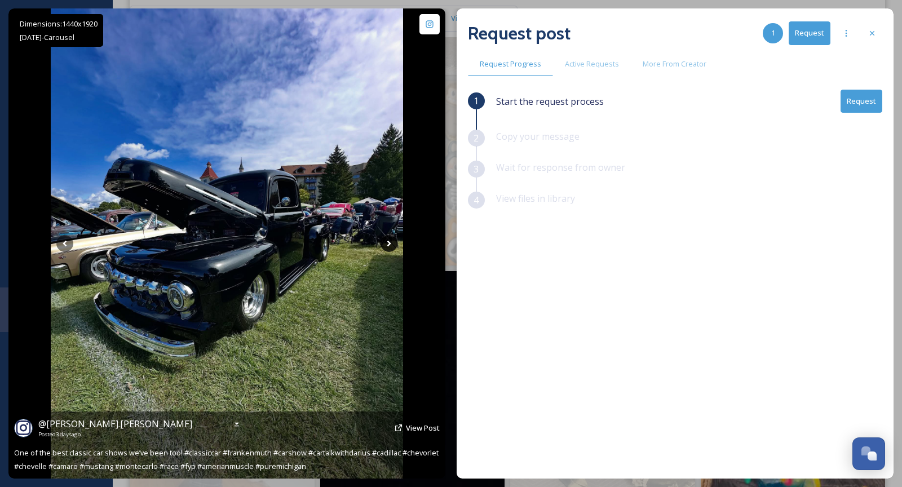
click at [388, 248] on icon at bounding box center [389, 243] width 17 height 17
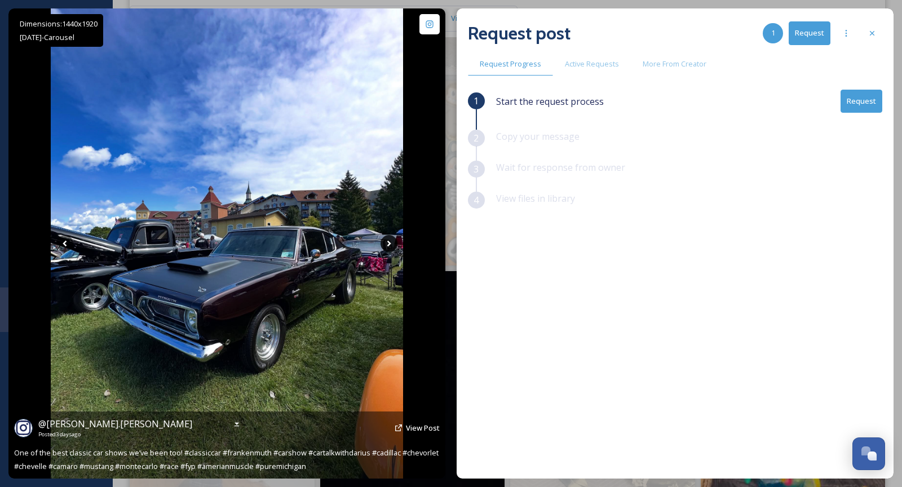
click at [388, 248] on icon at bounding box center [389, 243] width 17 height 17
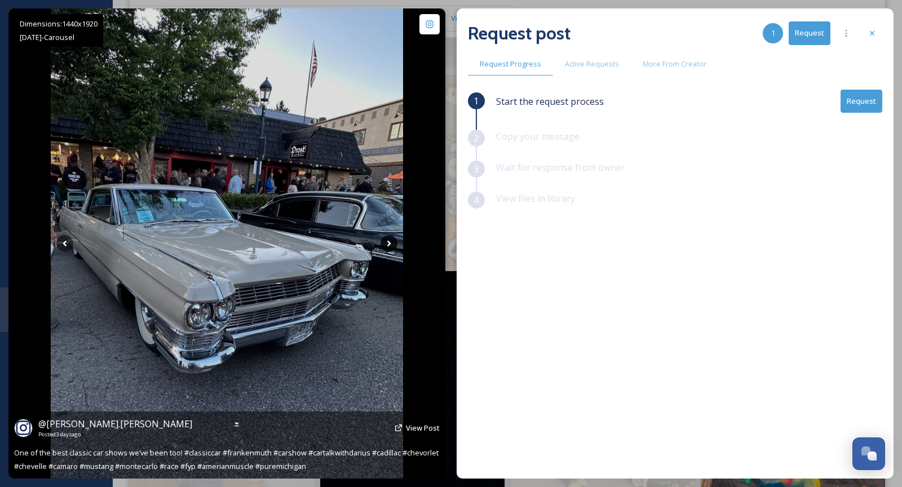
click at [391, 248] on icon at bounding box center [389, 243] width 17 height 17
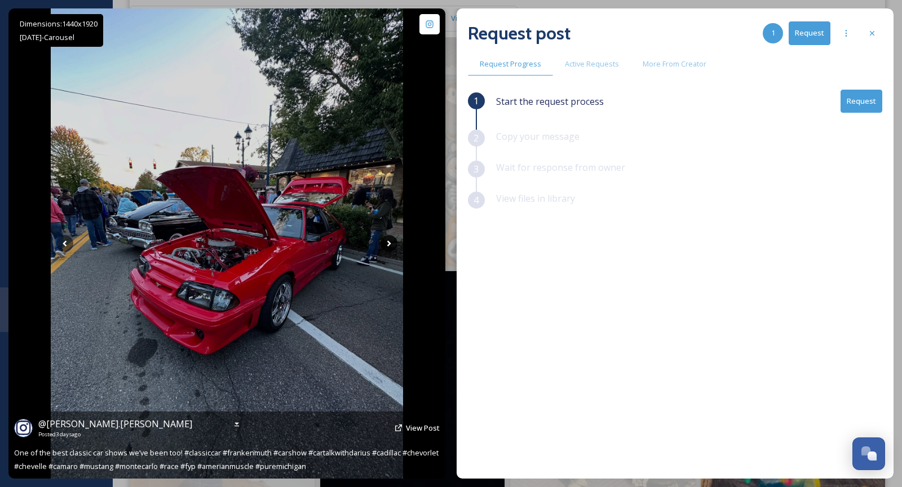
click at [391, 248] on icon at bounding box center [389, 243] width 17 height 17
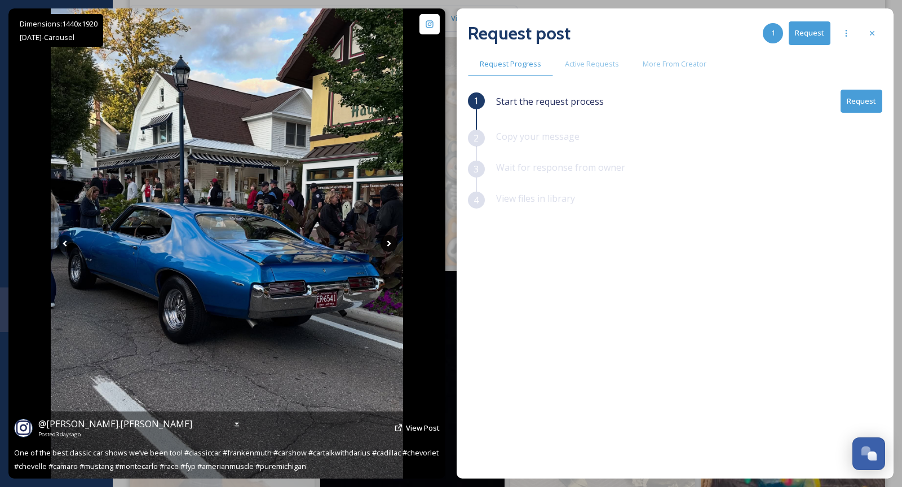
click at [391, 248] on icon at bounding box center [389, 243] width 17 height 17
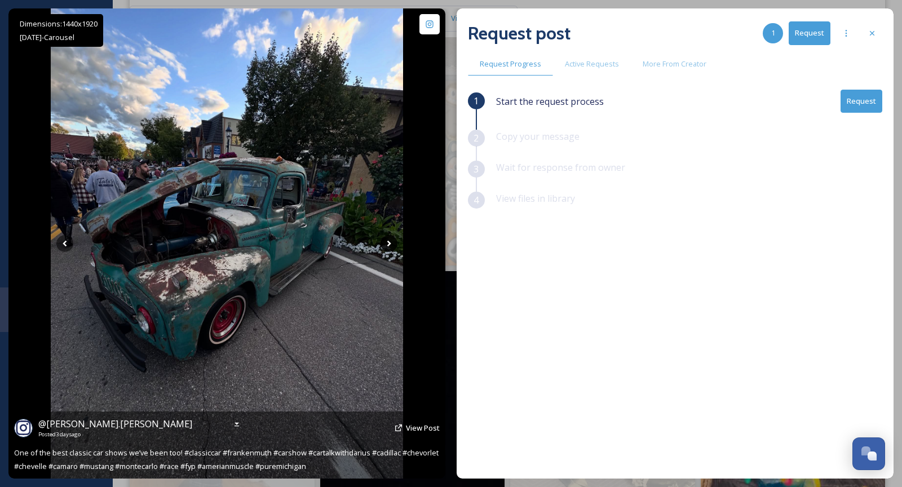
click at [391, 248] on icon at bounding box center [389, 243] width 17 height 17
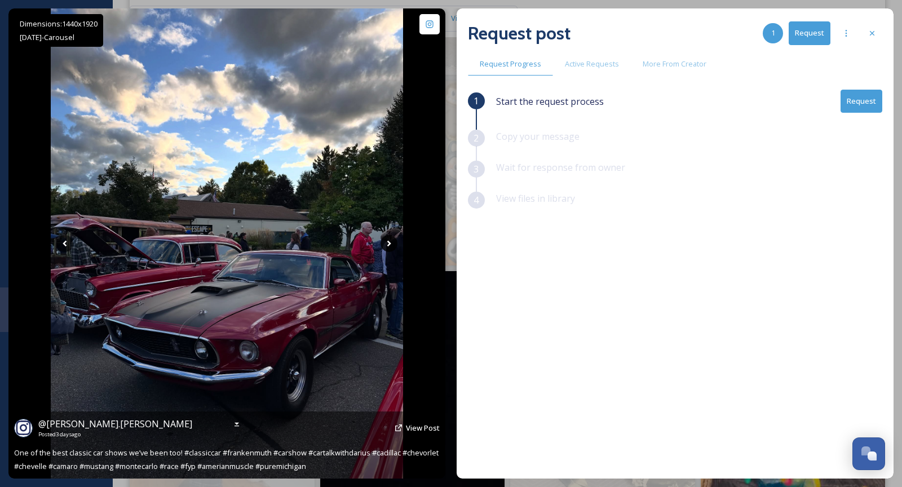
click at [391, 248] on icon at bounding box center [389, 243] width 17 height 17
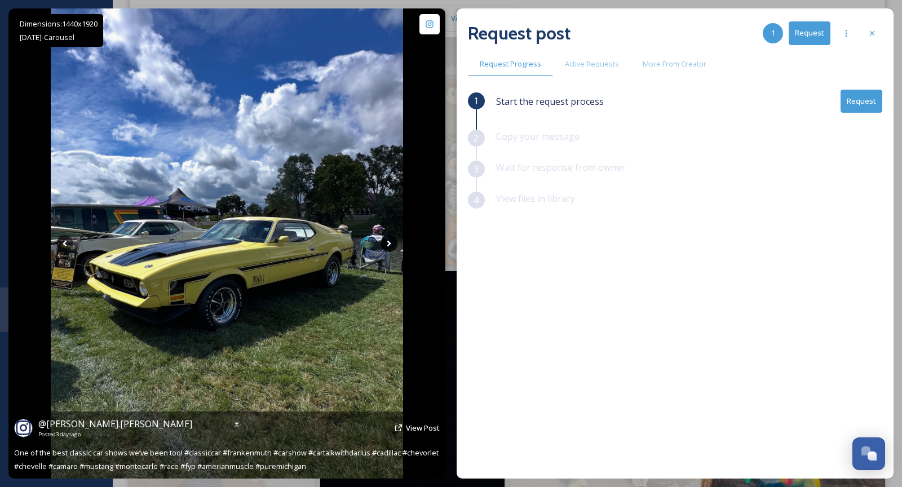
click at [391, 248] on icon at bounding box center [389, 243] width 17 height 17
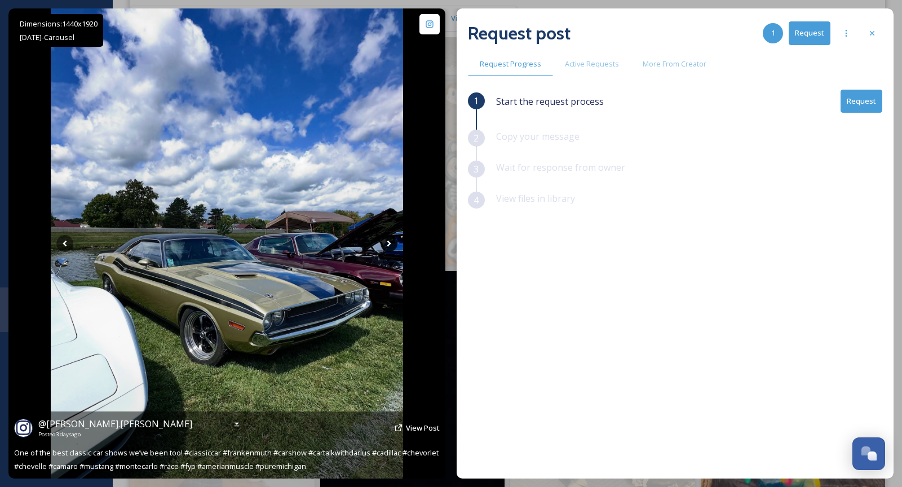
click at [393, 246] on icon at bounding box center [389, 243] width 17 height 17
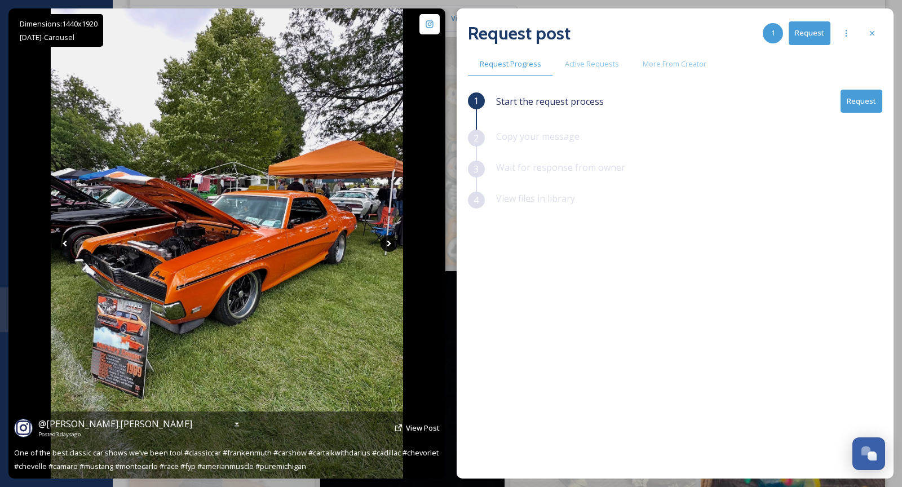
click at [390, 245] on icon at bounding box center [389, 243] width 17 height 17
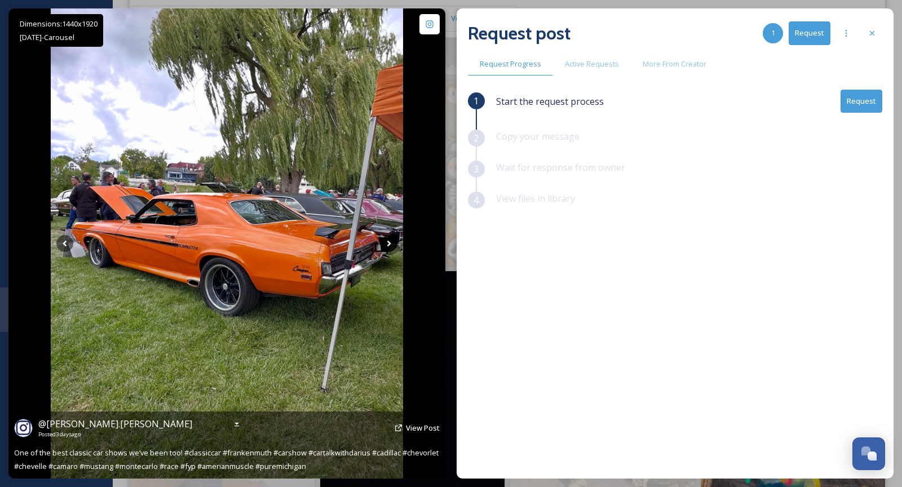
click at [390, 245] on icon at bounding box center [389, 243] width 17 height 17
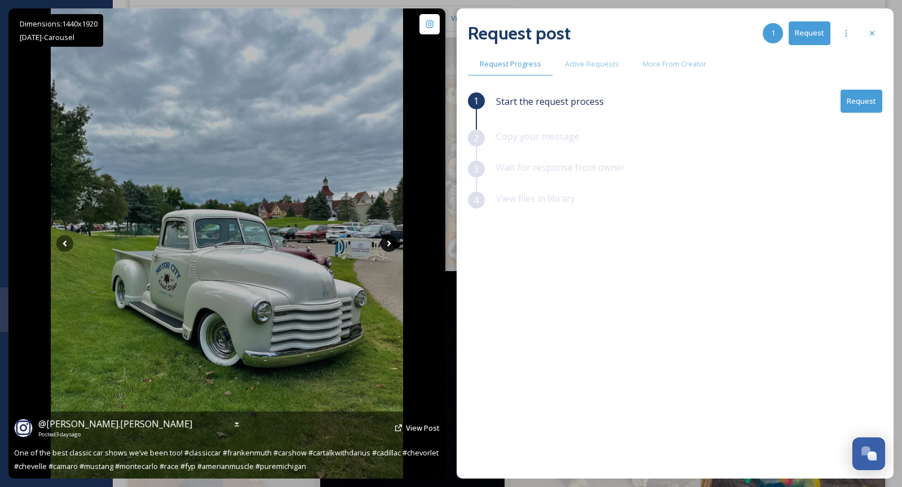
click at [390, 245] on icon at bounding box center [389, 243] width 17 height 17
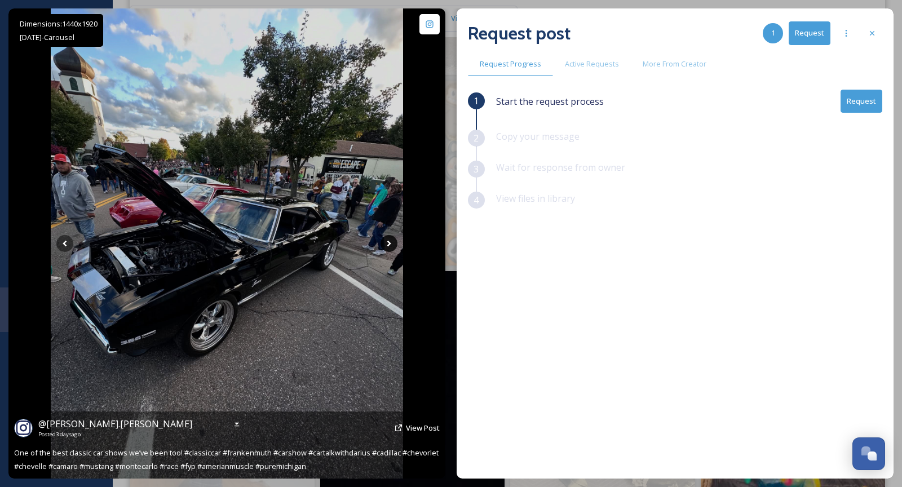
click at [390, 245] on icon at bounding box center [389, 243] width 17 height 17
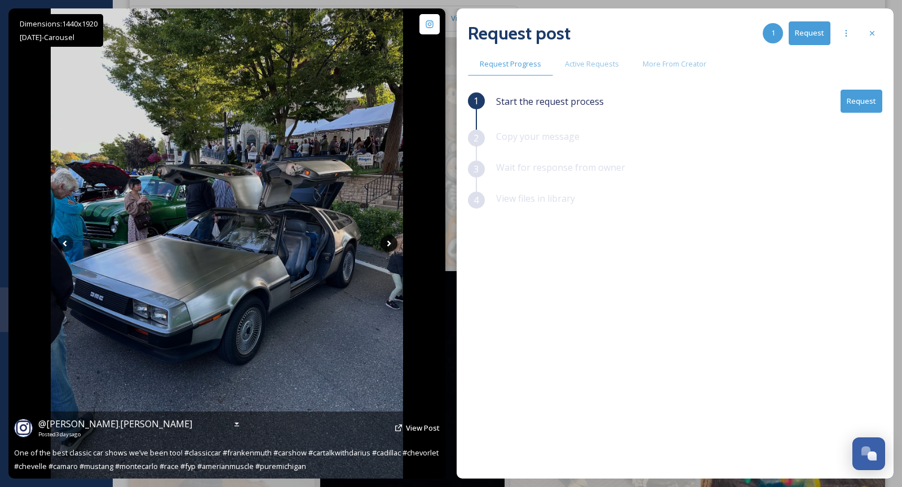
click at [392, 242] on icon at bounding box center [389, 243] width 17 height 17
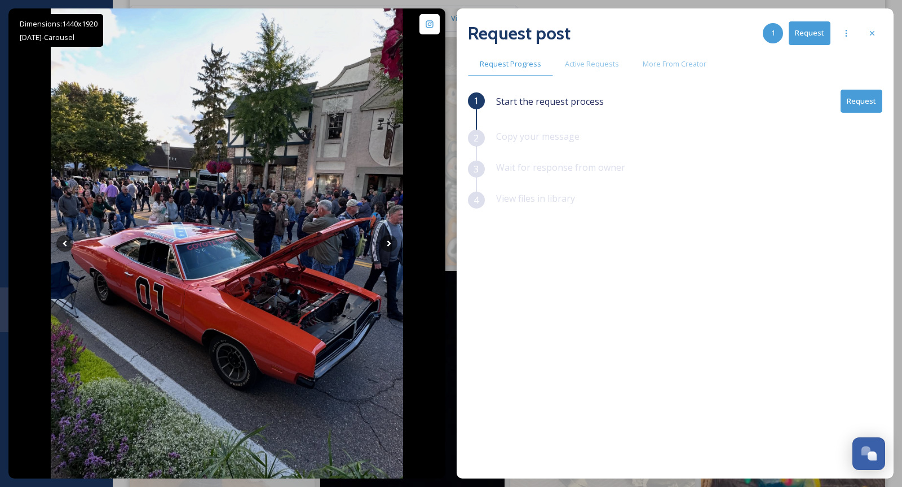
click at [858, 107] on button "Request" at bounding box center [862, 101] width 42 height 23
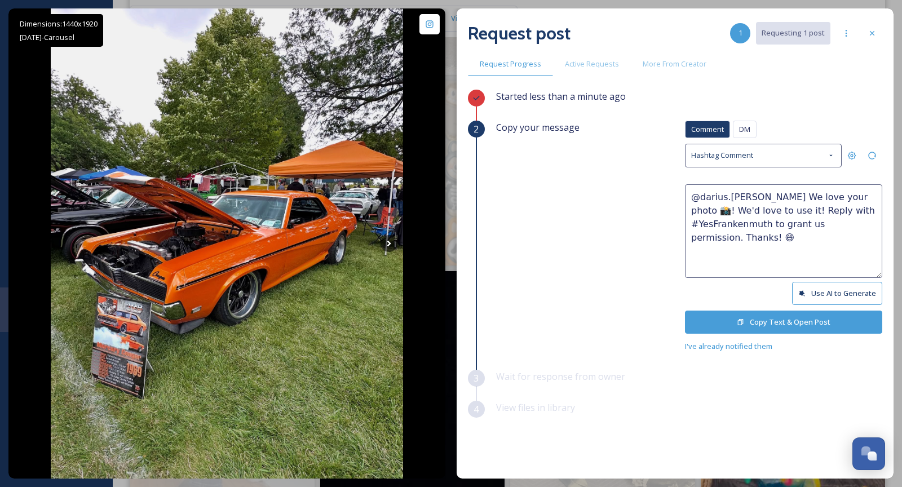
click at [858, 196] on textarea "@darius.[PERSON_NAME] We love your photo 📸! We'd love to use it! Reply with #Ye…" at bounding box center [783, 231] width 197 height 94
click at [781, 213] on textarea "@darius.[PERSON_NAME] We love your photos 📸! We'd love to use it! Reply with #Y…" at bounding box center [783, 231] width 197 height 94
type textarea "@darius.[PERSON_NAME] We love your photos 📸! We'd love to use them! Reply with …"
click at [789, 313] on button "Copy Text & Open Post" at bounding box center [783, 322] width 197 height 23
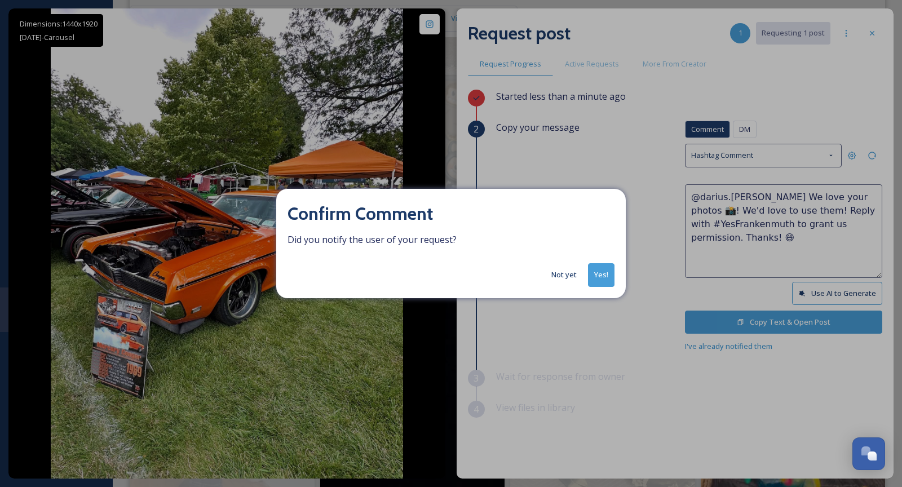
click at [607, 280] on button "Yes!" at bounding box center [601, 274] width 26 height 23
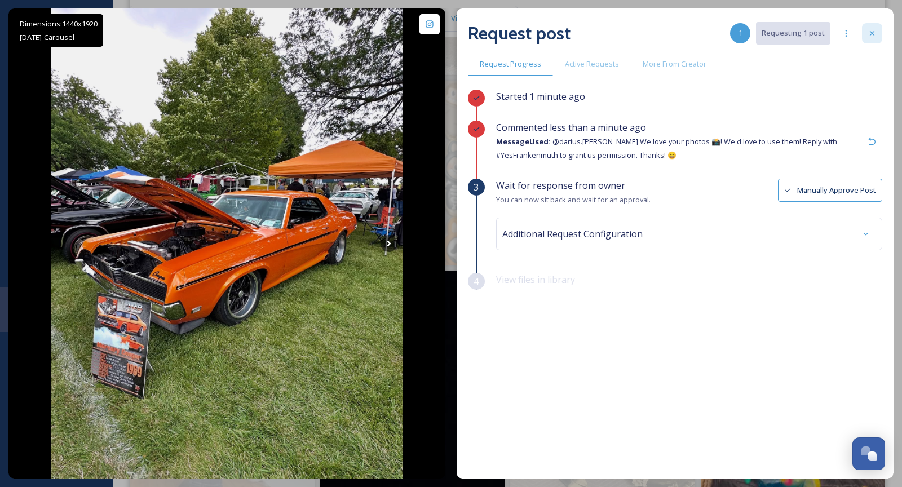
click at [876, 38] on div at bounding box center [872, 33] width 20 height 20
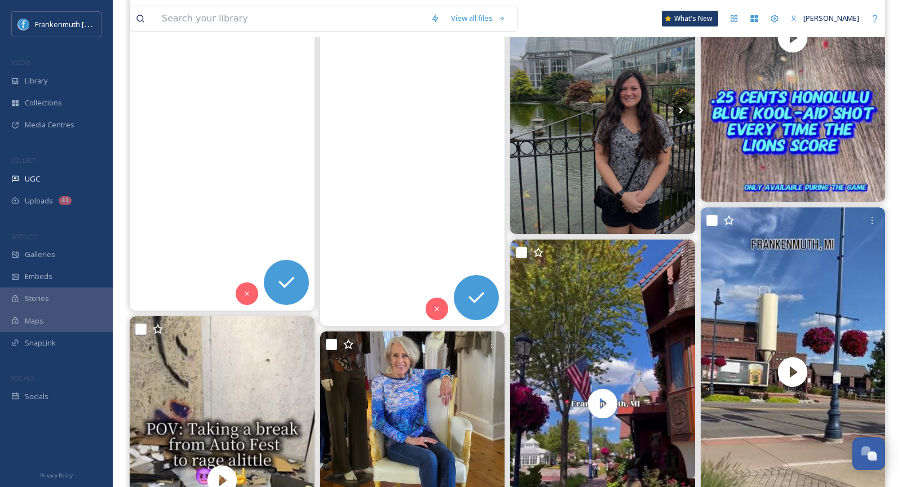
scroll to position [1510, 0]
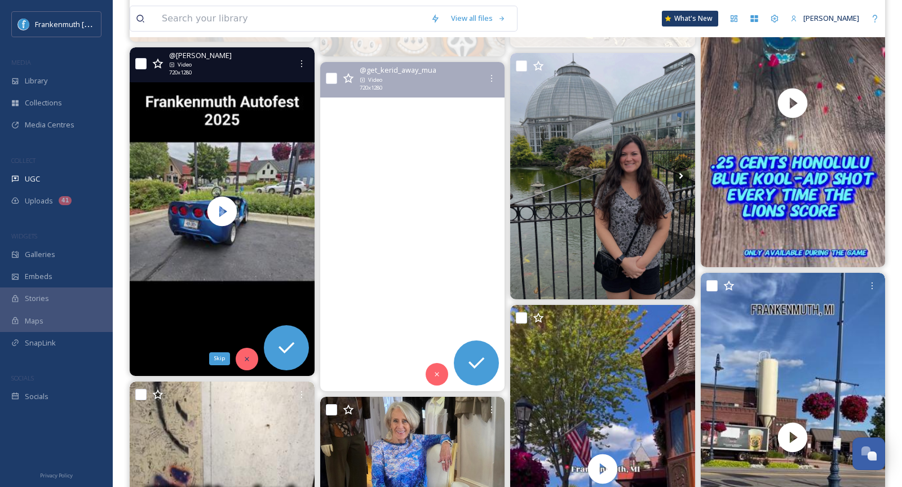
click at [242, 351] on div "Skip" at bounding box center [247, 359] width 23 height 23
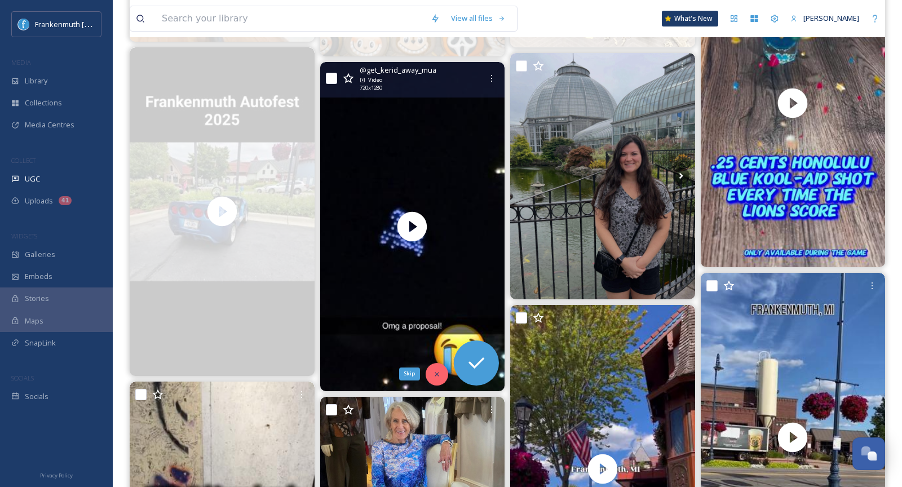
click at [435, 373] on icon at bounding box center [437, 374] width 8 height 8
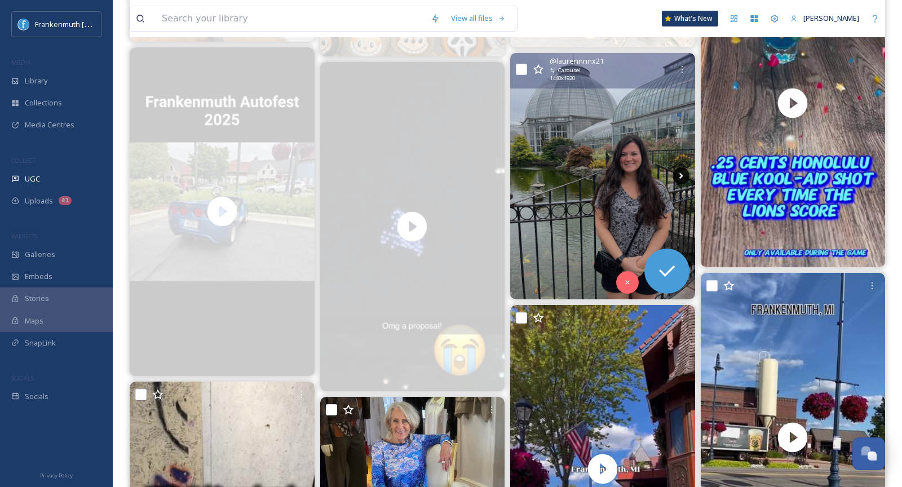
click at [679, 176] on icon at bounding box center [681, 175] width 17 height 17
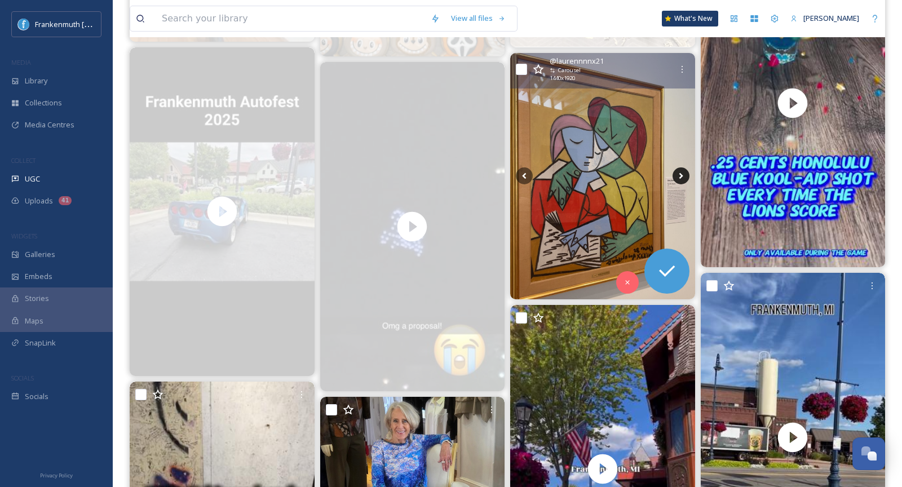
click at [679, 176] on icon at bounding box center [681, 175] width 17 height 17
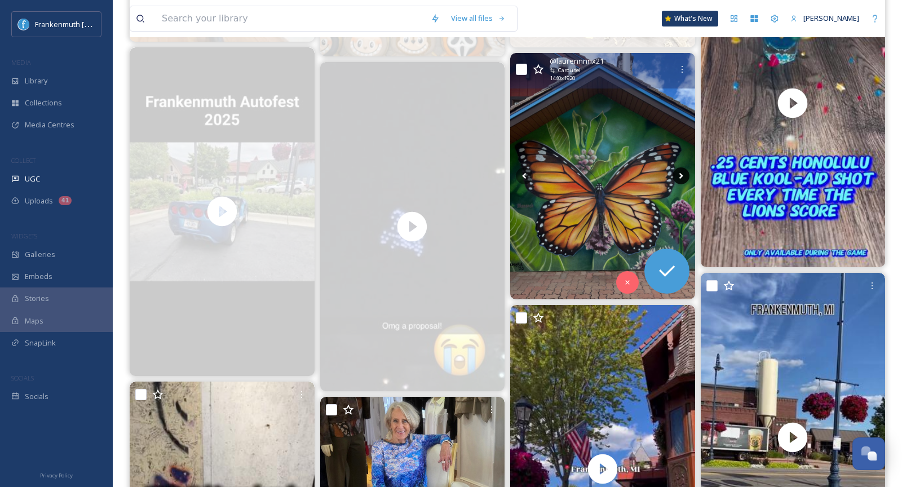
click at [679, 176] on icon at bounding box center [681, 175] width 17 height 17
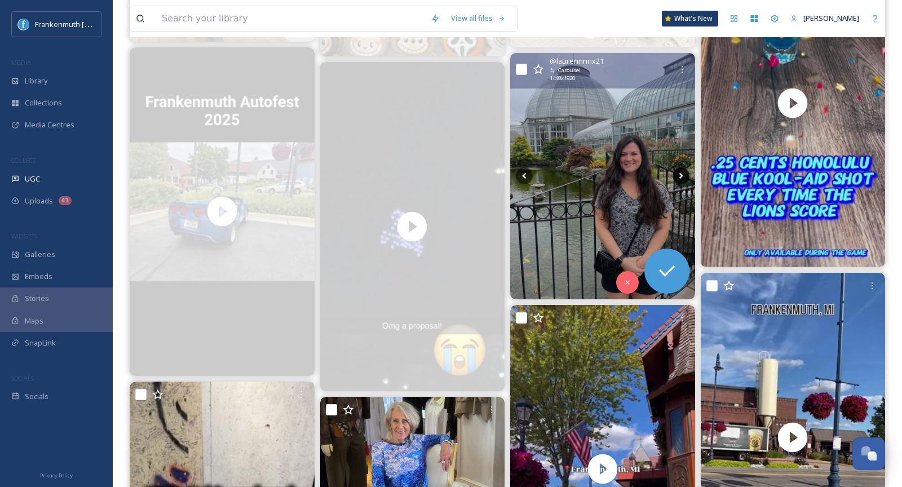
click at [679, 176] on icon at bounding box center [681, 175] width 17 height 17
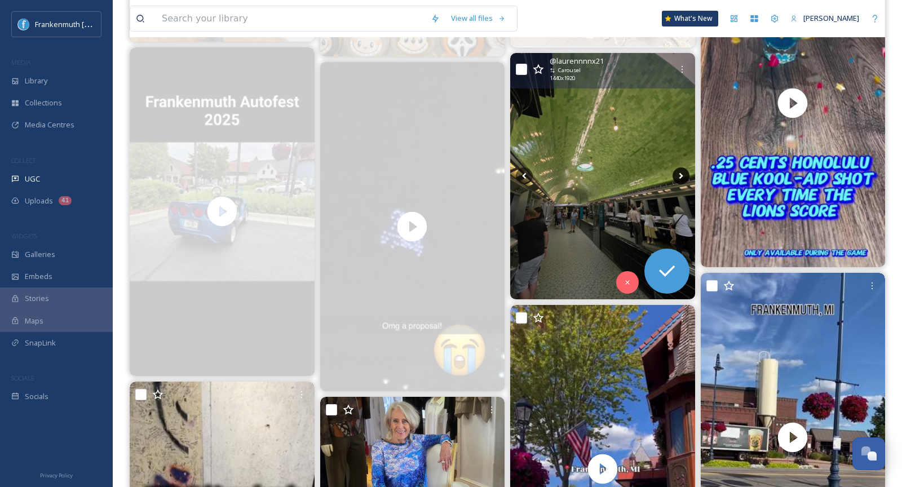
click at [679, 176] on icon at bounding box center [681, 175] width 17 height 17
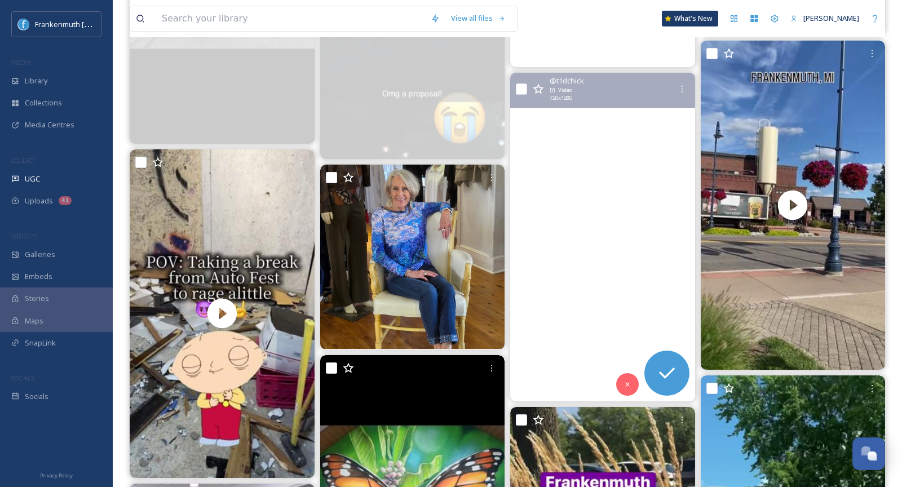
scroll to position [1745, 0]
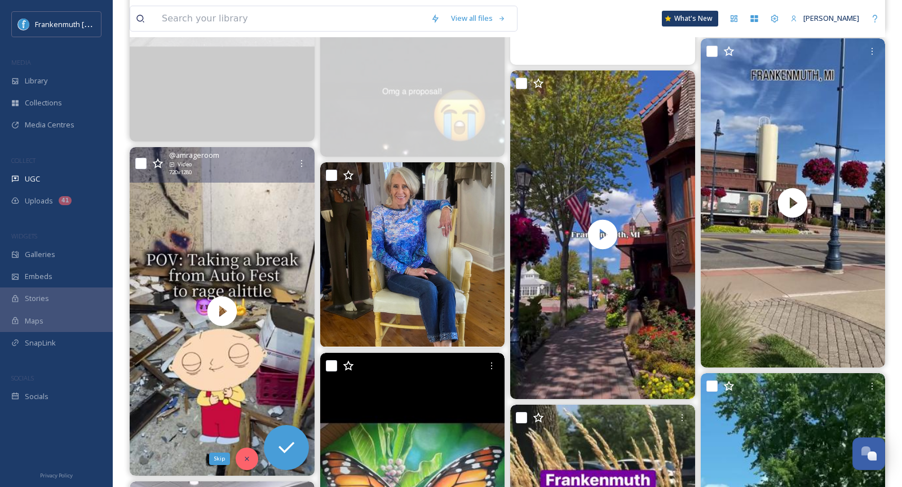
click at [240, 458] on div "Skip" at bounding box center [247, 459] width 23 height 23
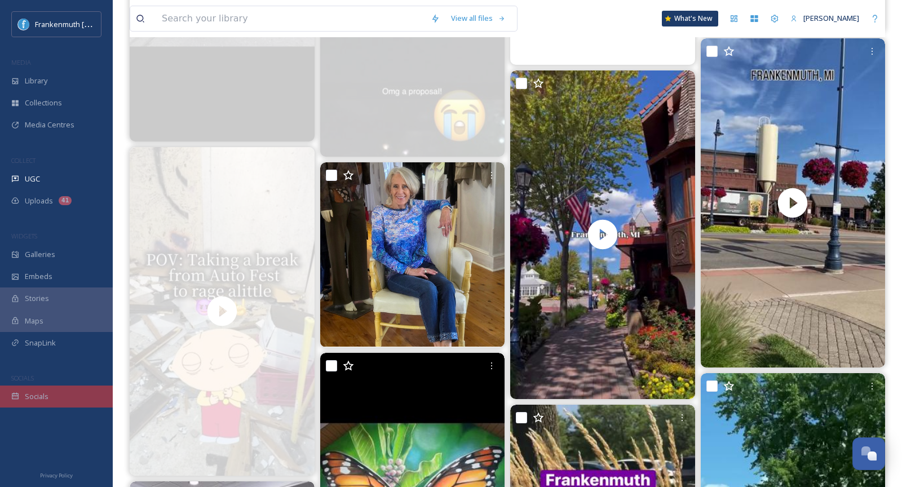
click at [59, 399] on div "Socials" at bounding box center [56, 397] width 113 height 22
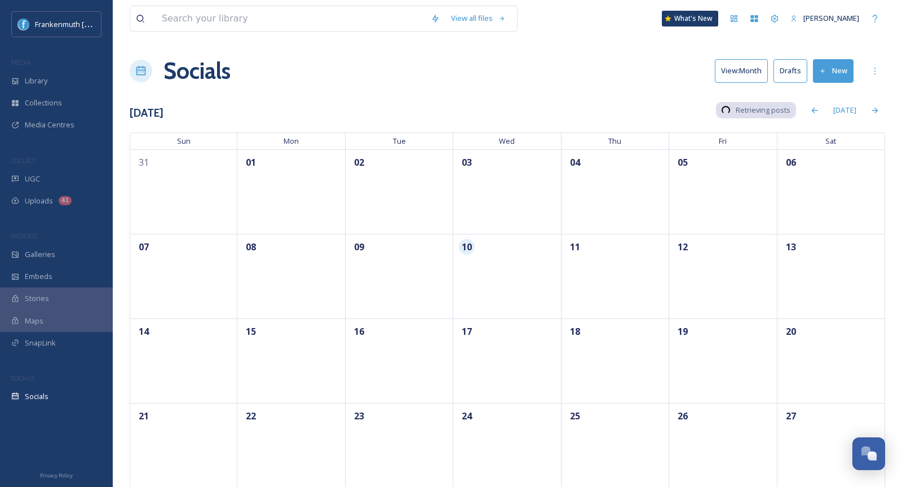
click at [59, 399] on div "Socials" at bounding box center [56, 397] width 113 height 22
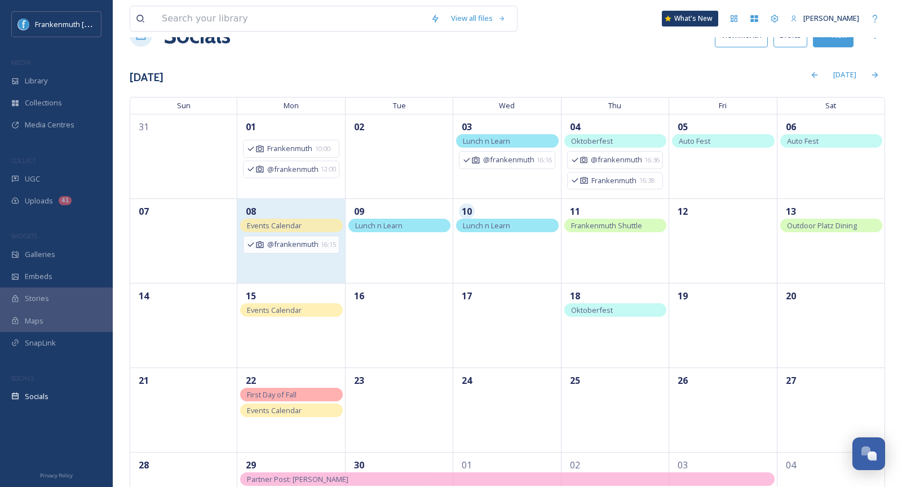
scroll to position [42, 0]
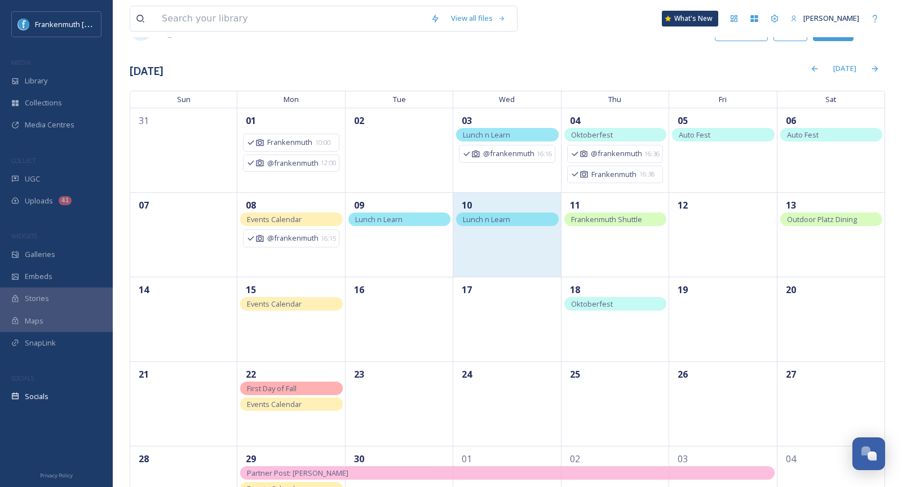
click at [501, 226] on div "10" at bounding box center [507, 234] width 108 height 85
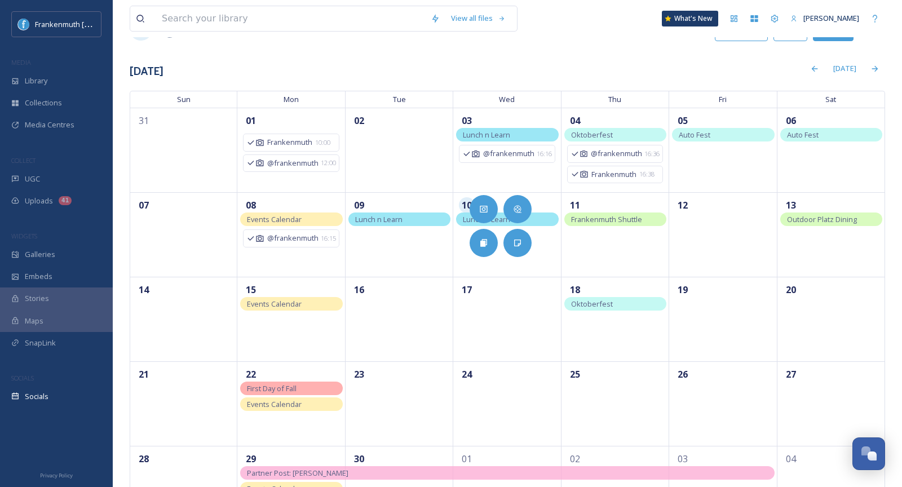
click at [533, 70] on div "[DATE]" at bounding box center [525, 69] width 722 height 22
click at [541, 217] on div "Lunch n Learn" at bounding box center [507, 220] width 102 height 14
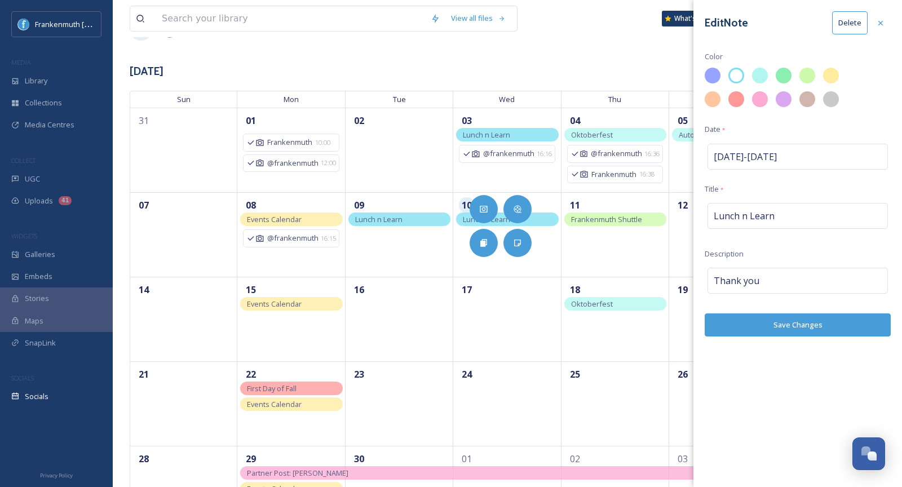
click at [857, 18] on button "Delete" at bounding box center [850, 22] width 36 height 23
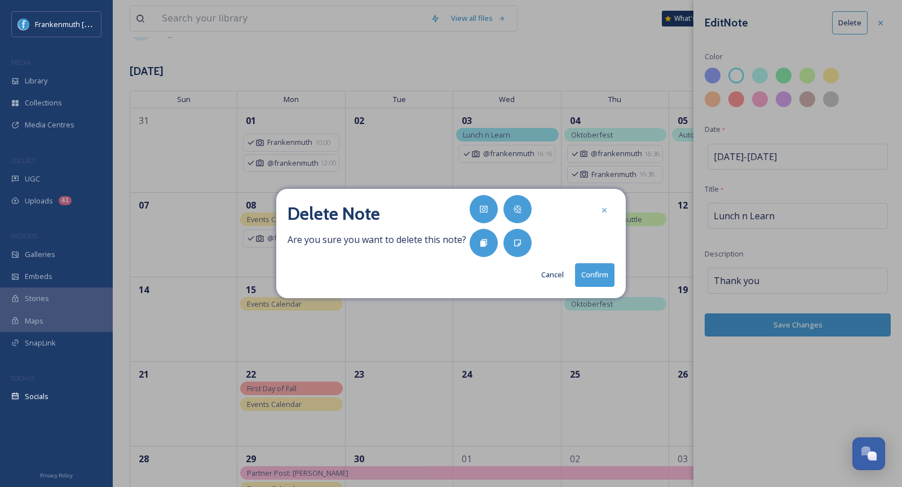
click at [599, 268] on button "Confirm" at bounding box center [594, 274] width 39 height 23
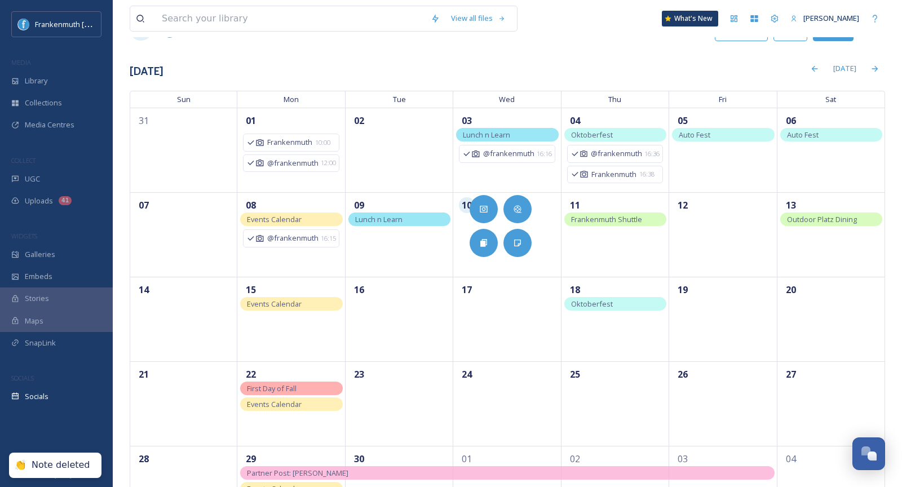
click at [620, 41] on div "Socials View: Month Drafts New" at bounding box center [508, 29] width 756 height 34
click at [603, 221] on span "Frankenmuth Shuttle" at bounding box center [606, 219] width 71 height 10
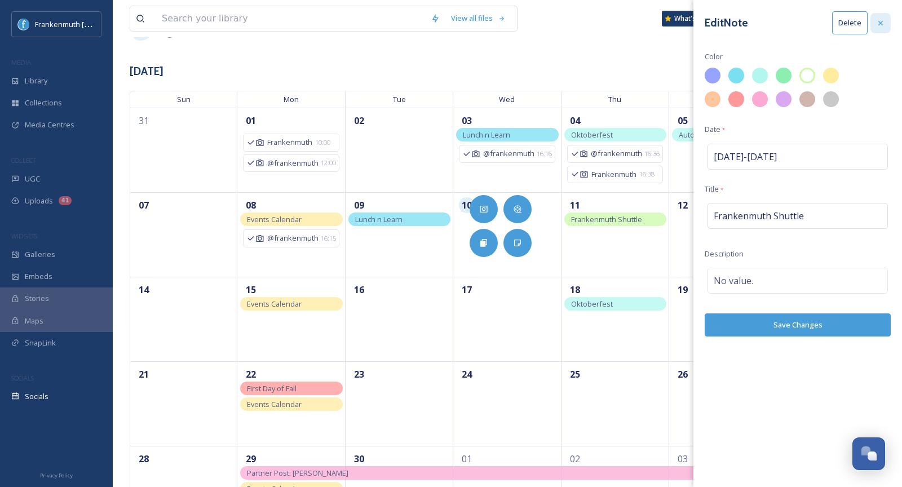
click at [884, 24] on icon at bounding box center [880, 23] width 9 height 9
